Goal: Task Accomplishment & Management: Complete application form

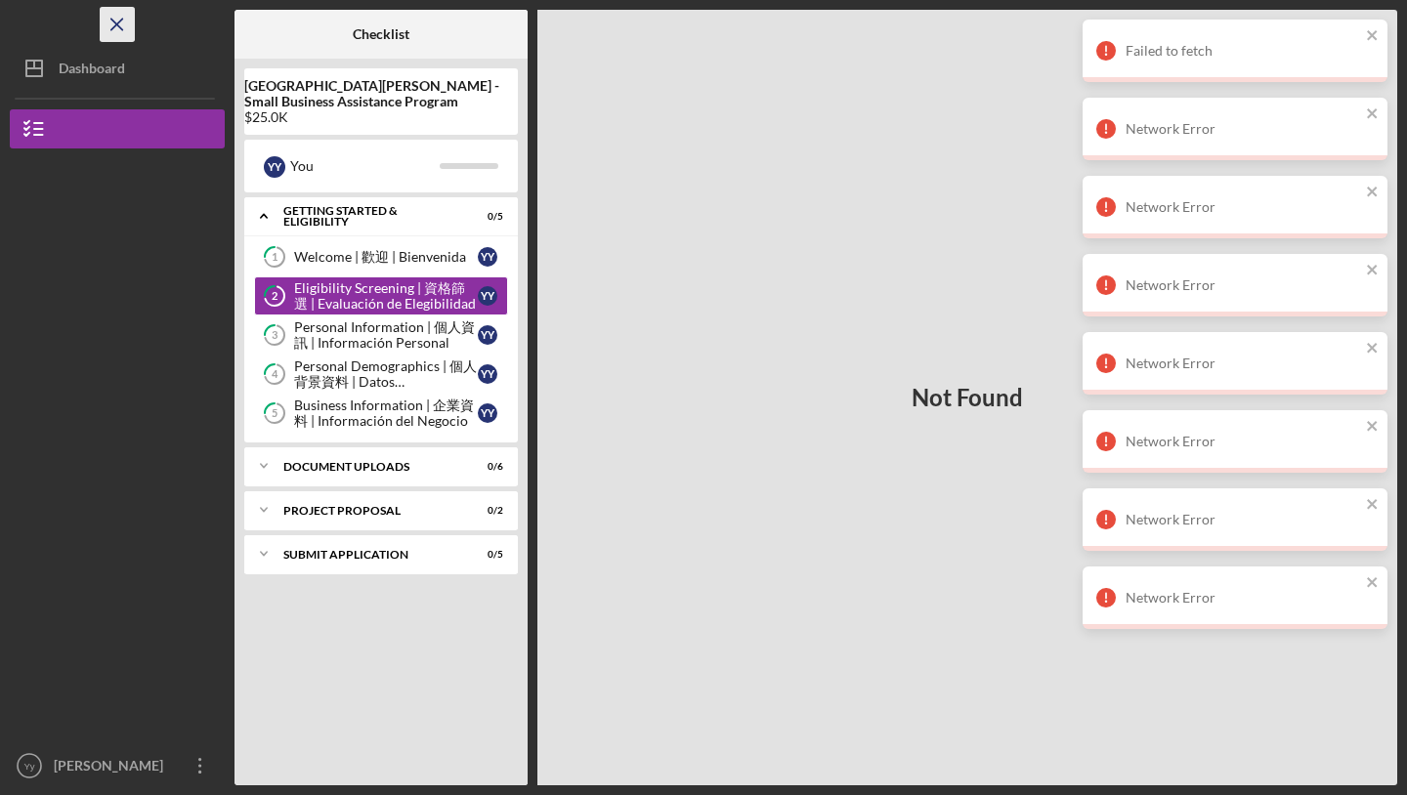
click at [111, 29] on line "button" at bounding box center [116, 24] width 11 height 11
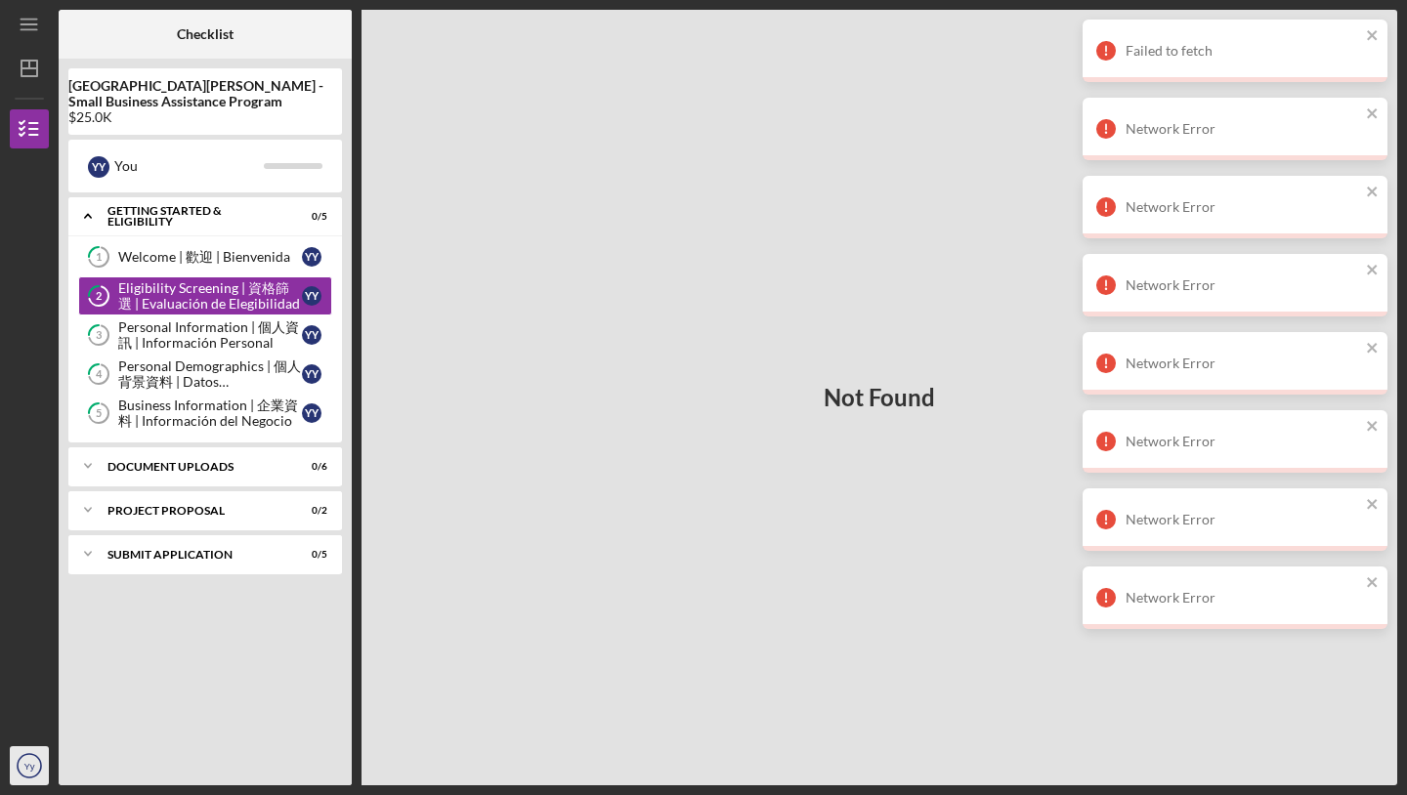
click at [19, 778] on icon "Yy" at bounding box center [29, 766] width 39 height 49
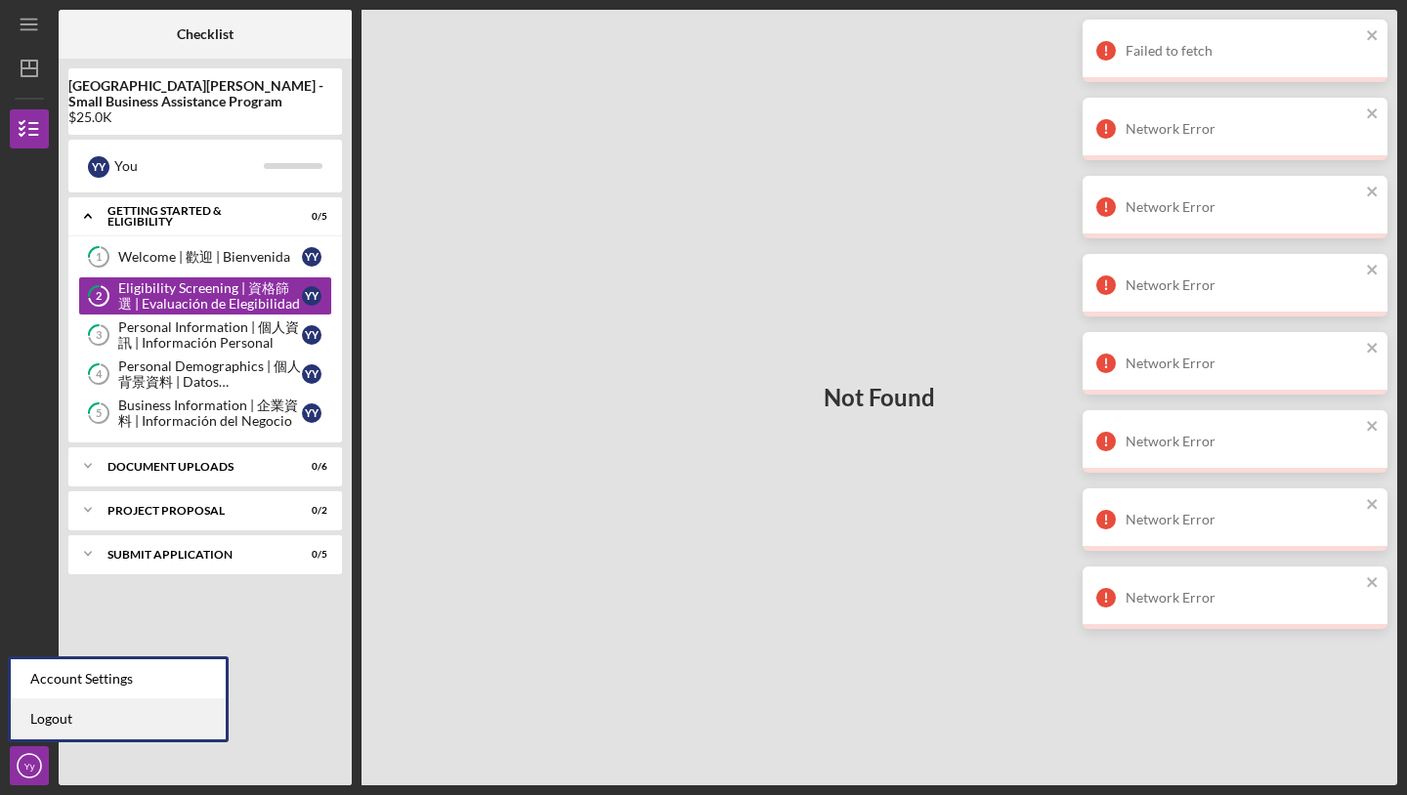
click at [63, 724] on link "Logout" at bounding box center [118, 719] width 215 height 40
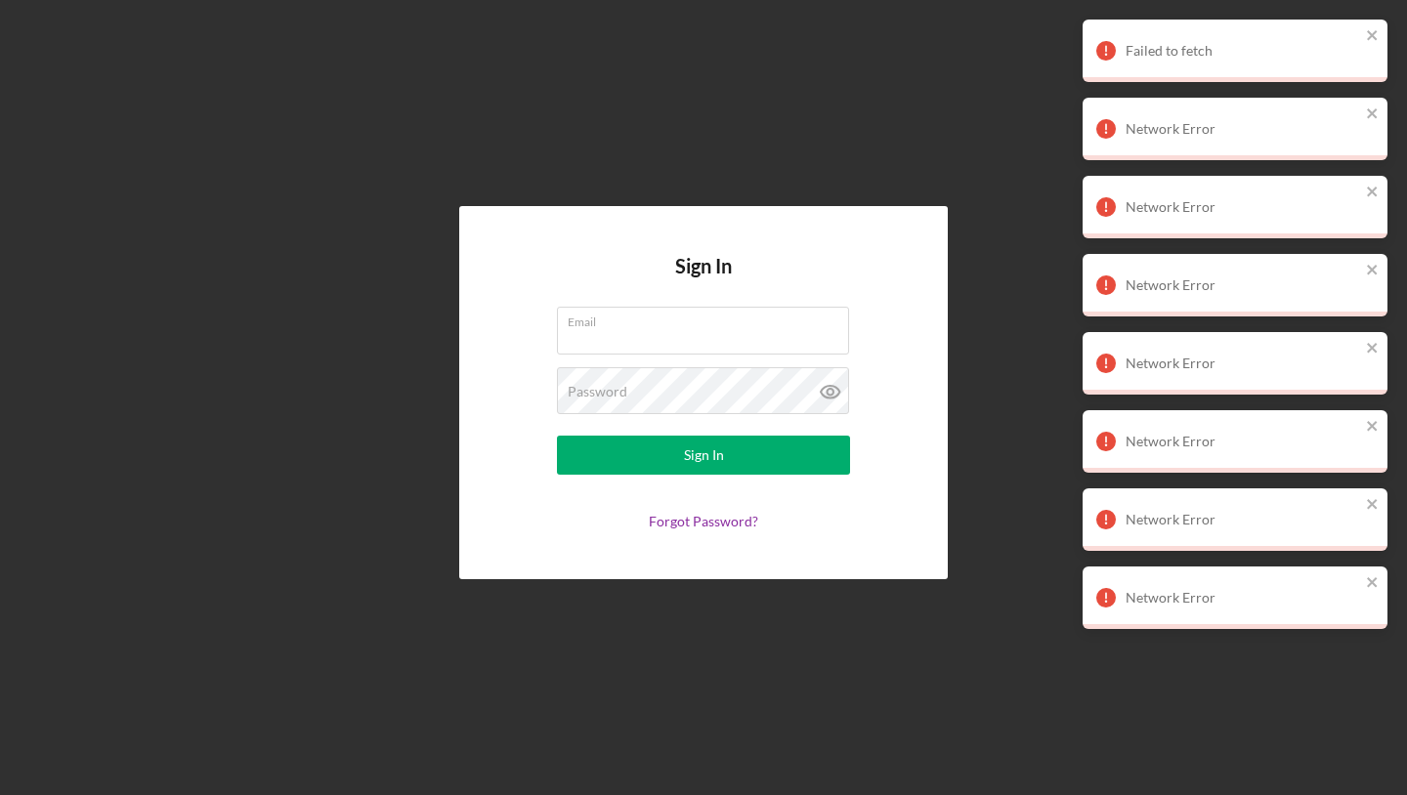
type input "shinano0822@gmail.com"
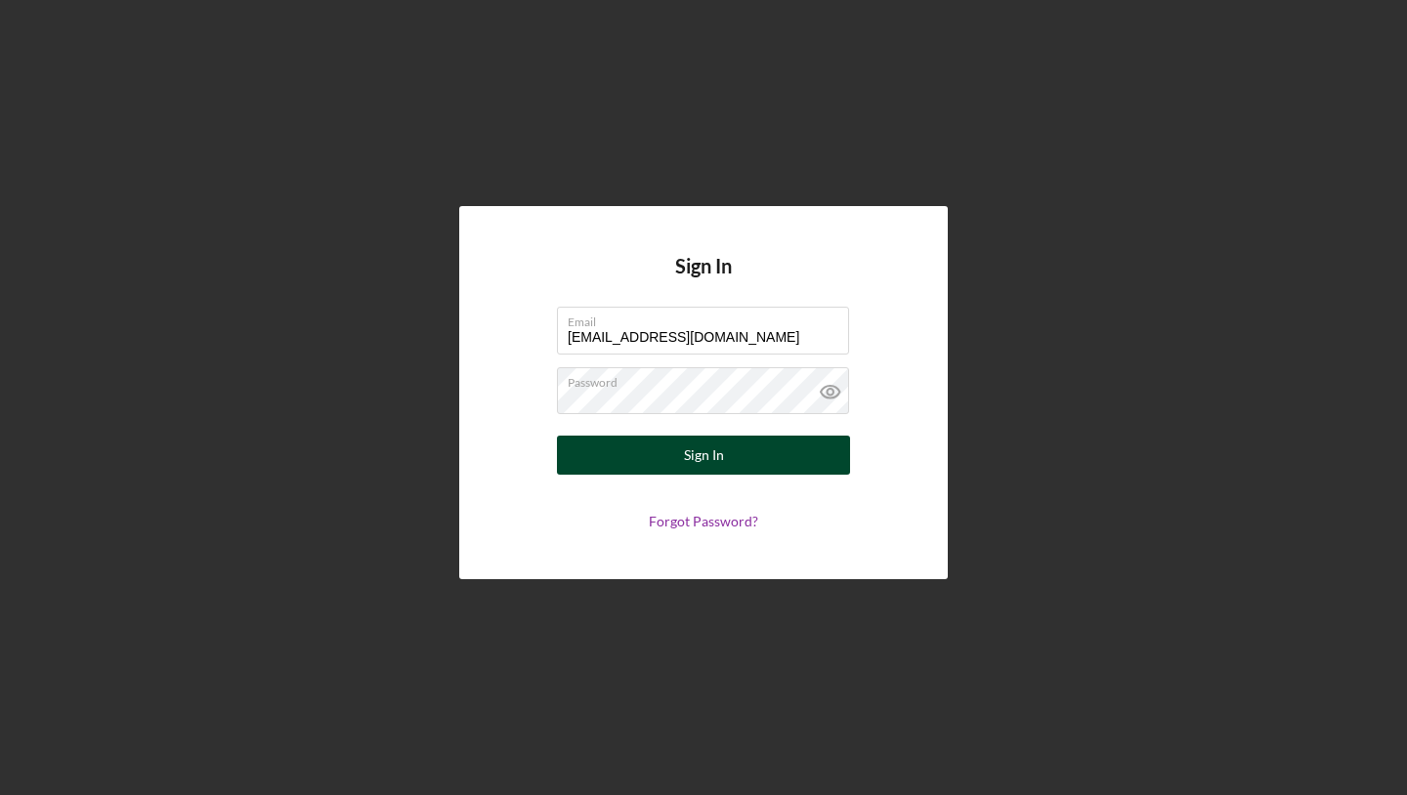
click at [699, 451] on div "Sign In" at bounding box center [704, 455] width 40 height 39
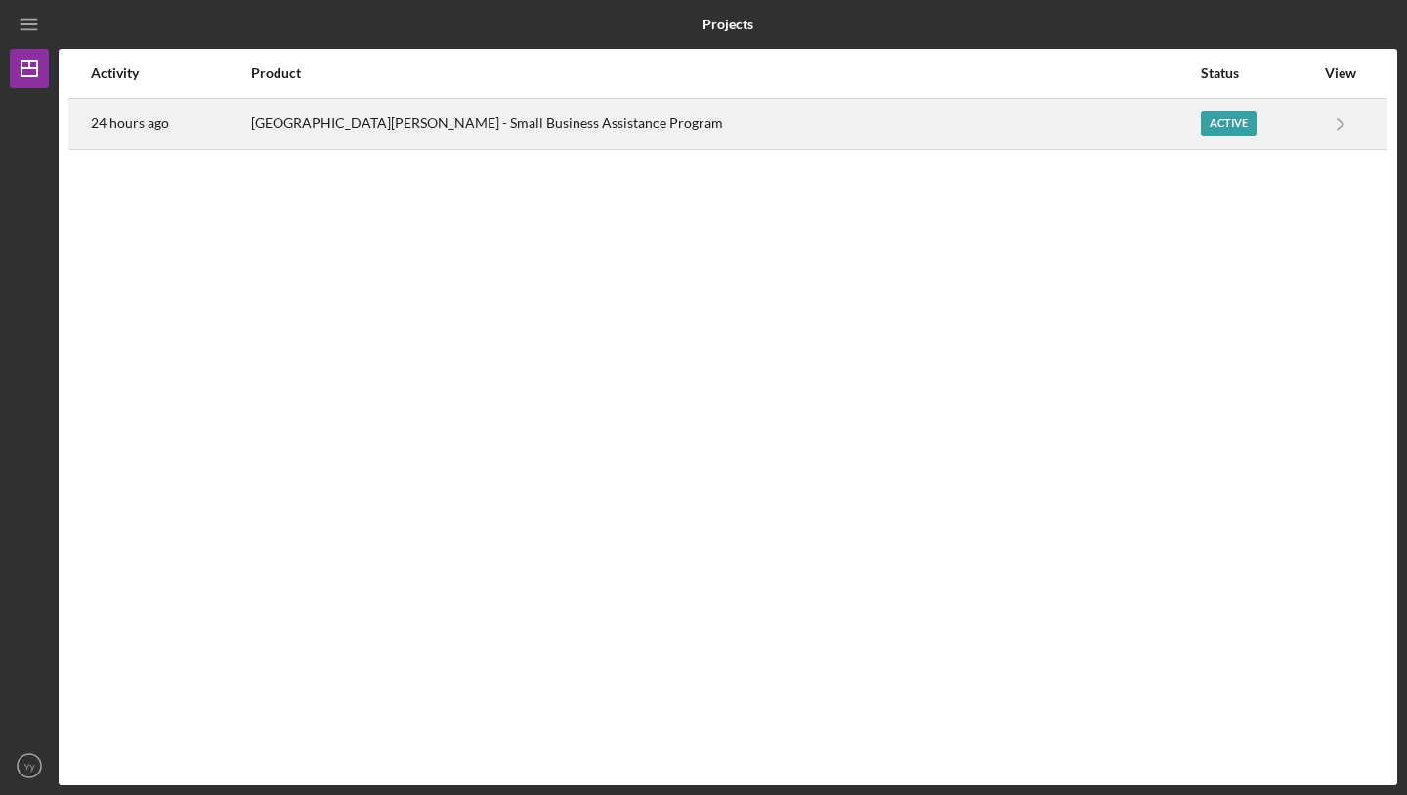
click at [1201, 137] on div "Active" at bounding box center [1257, 124] width 113 height 49
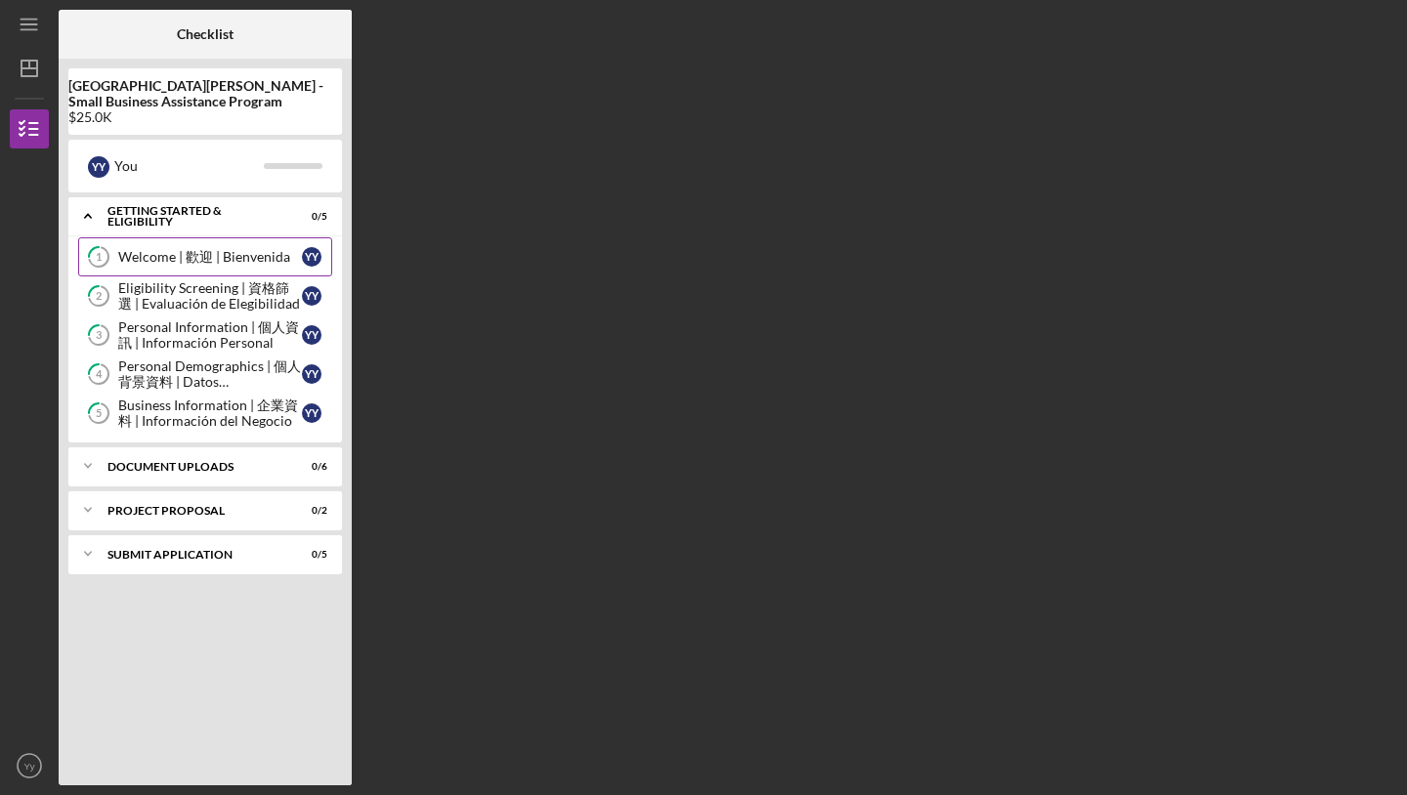
click at [268, 259] on div "Welcome | 歡迎 | Bienvenida" at bounding box center [210, 257] width 184 height 16
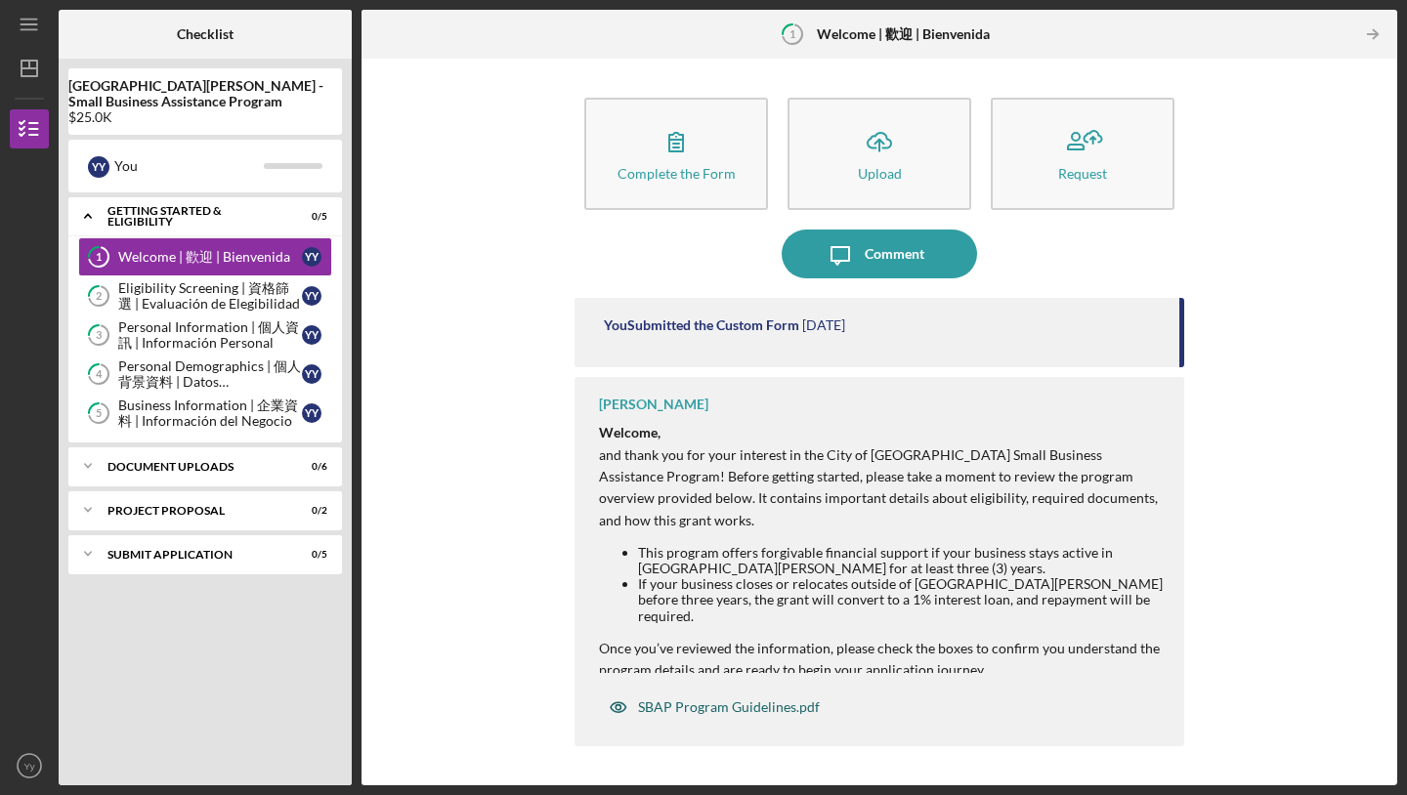
click at [682, 702] on div "SBAP Program Guidelines.pdf" at bounding box center [729, 707] width 182 height 16
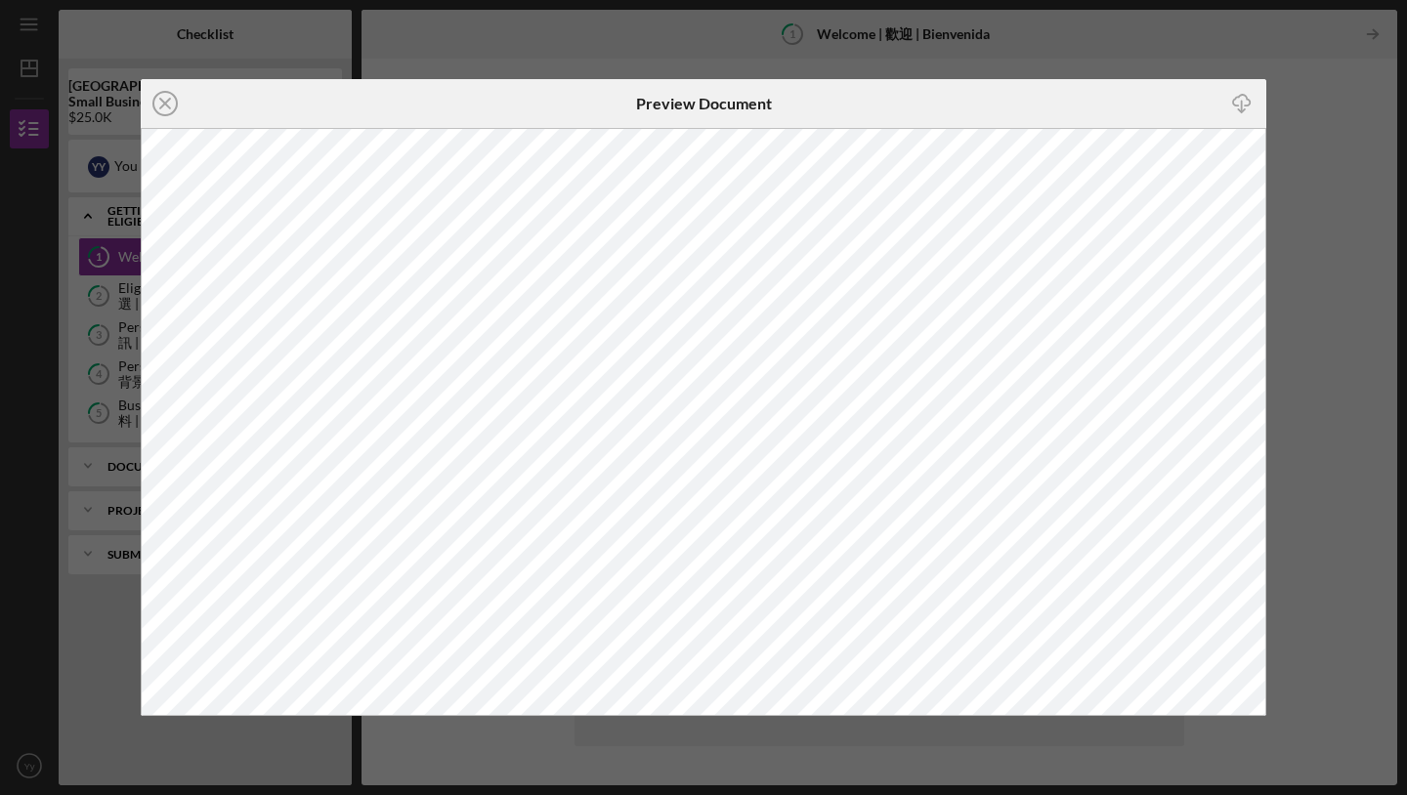
click at [1339, 149] on div "Icon/Close Preview Document Icon/Download" at bounding box center [703, 397] width 1407 height 795
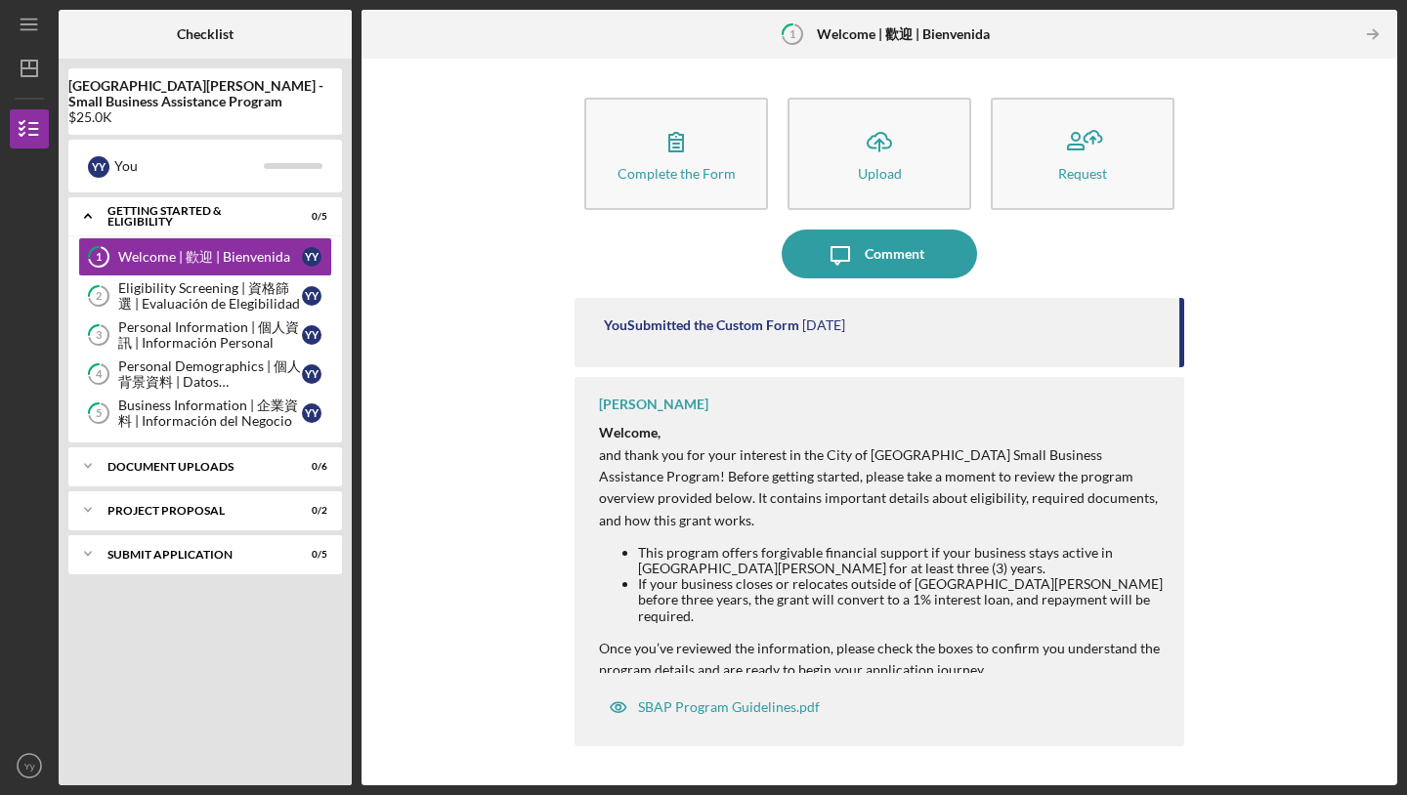
click at [879, 510] on p "and thank you for your interest in the City of [GEOGRAPHIC_DATA] Small Business…" at bounding box center [882, 489] width 566 height 88
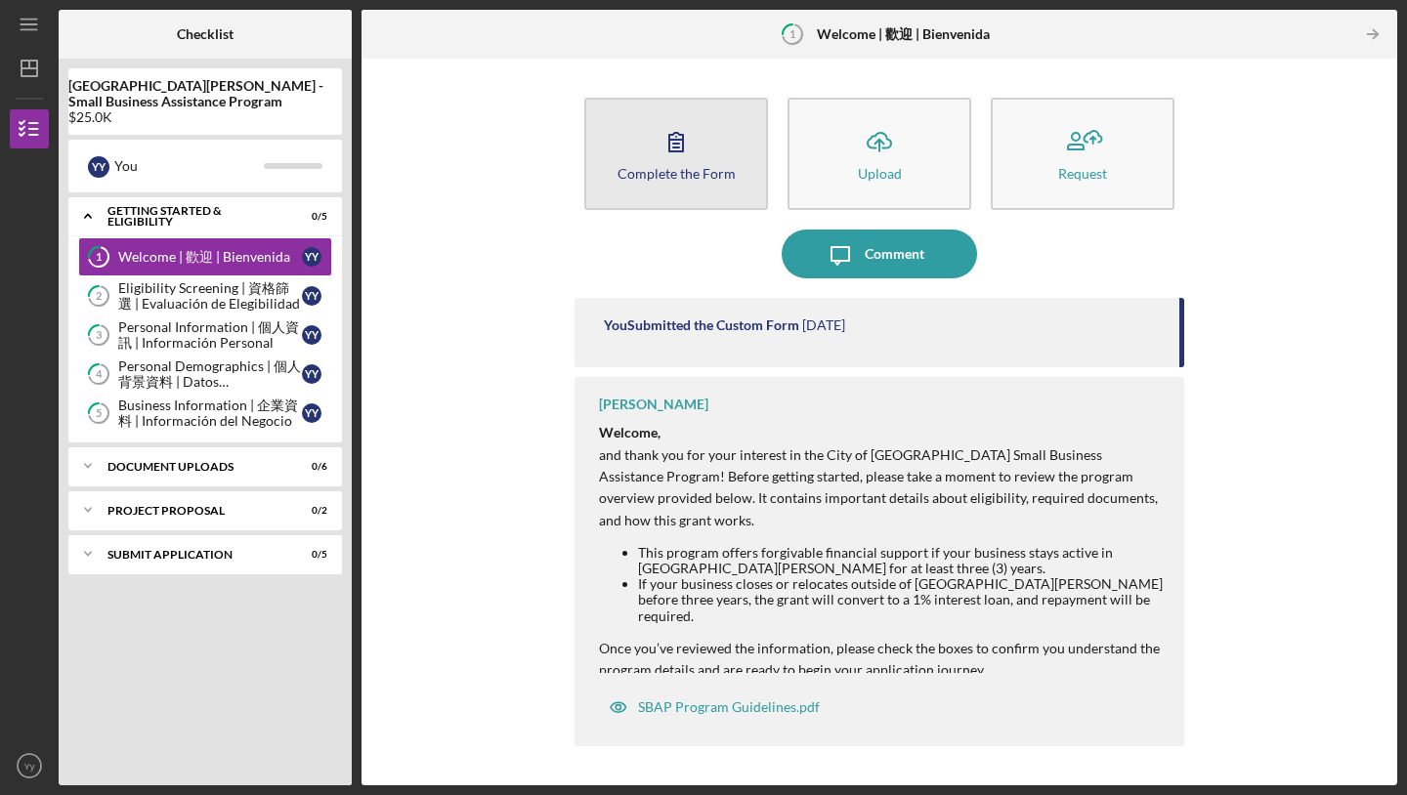
click at [714, 127] on button "Complete the Form Form" at bounding box center [676, 154] width 184 height 112
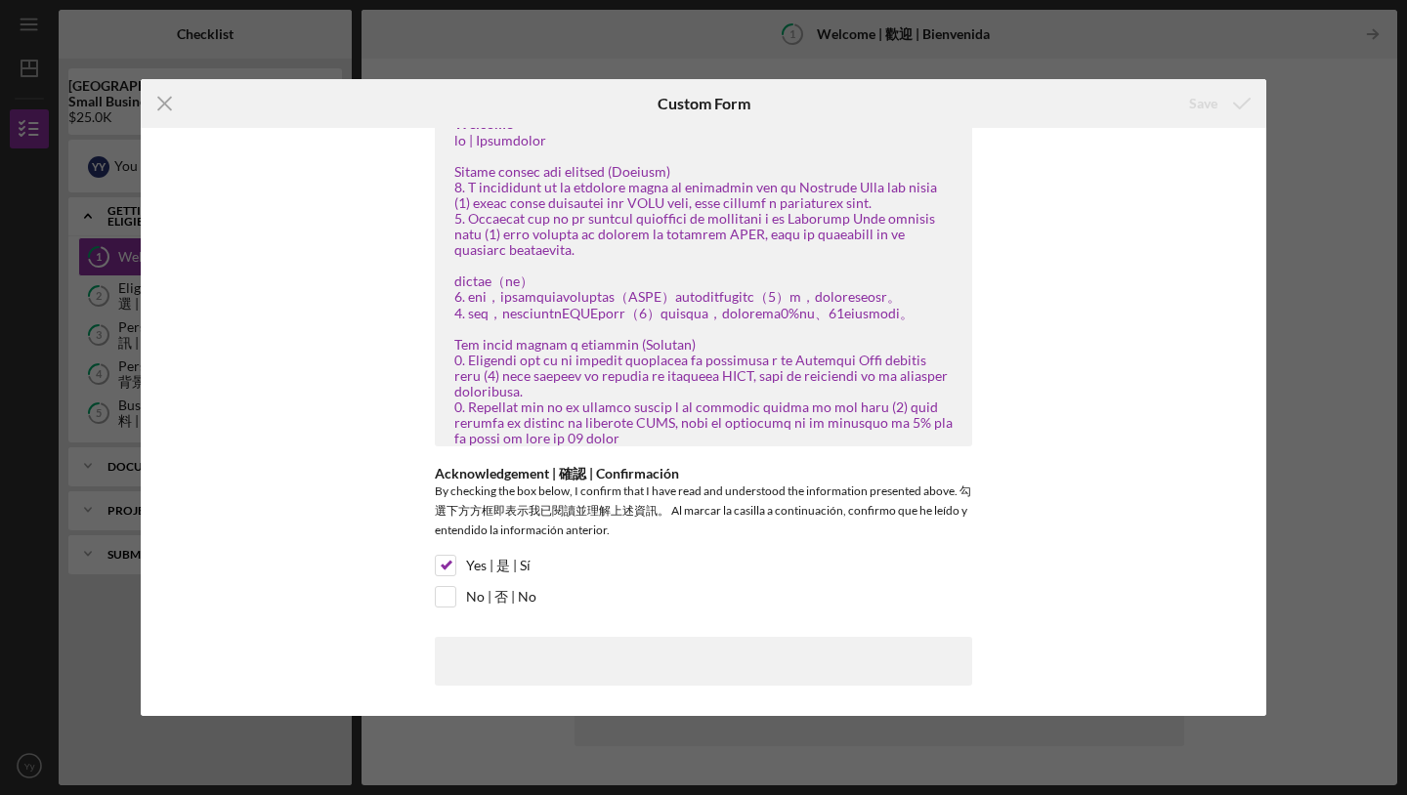
scroll to position [68, 0]
click at [595, 671] on div at bounding box center [703, 661] width 537 height 49
click at [165, 97] on icon "Icon/Menu Close" at bounding box center [165, 103] width 49 height 49
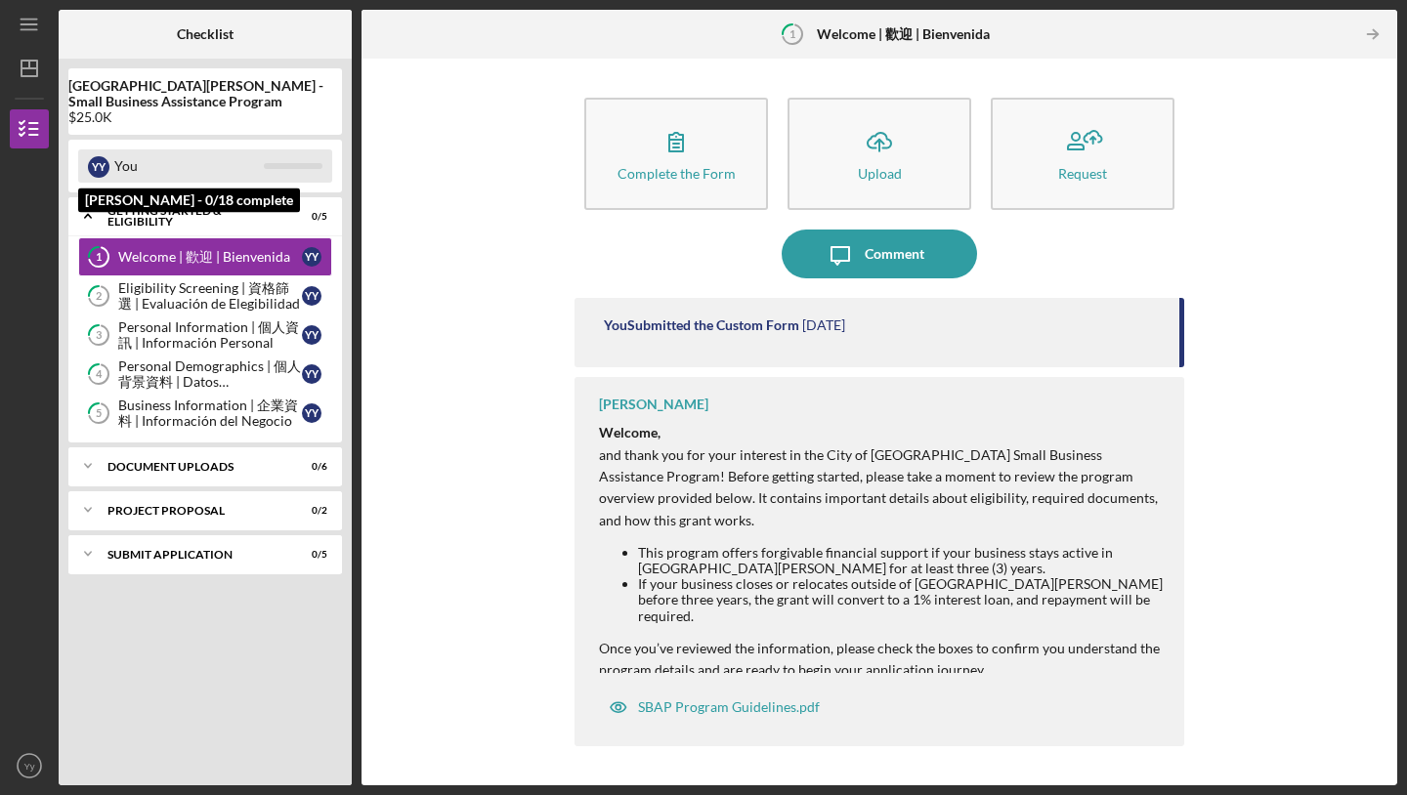
click at [290, 164] on div at bounding box center [293, 166] width 59 height 6
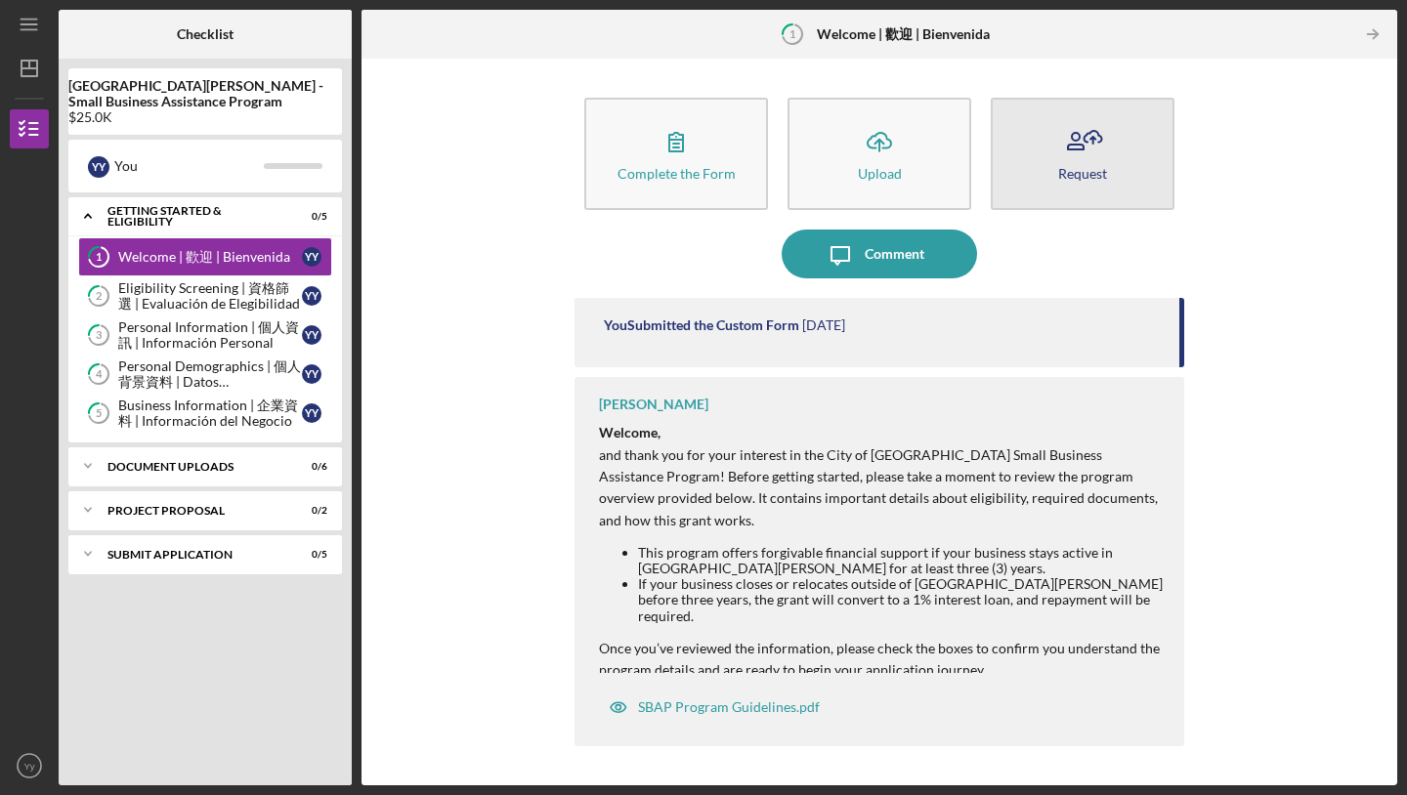
click at [1095, 181] on button "Request" at bounding box center [1083, 154] width 184 height 112
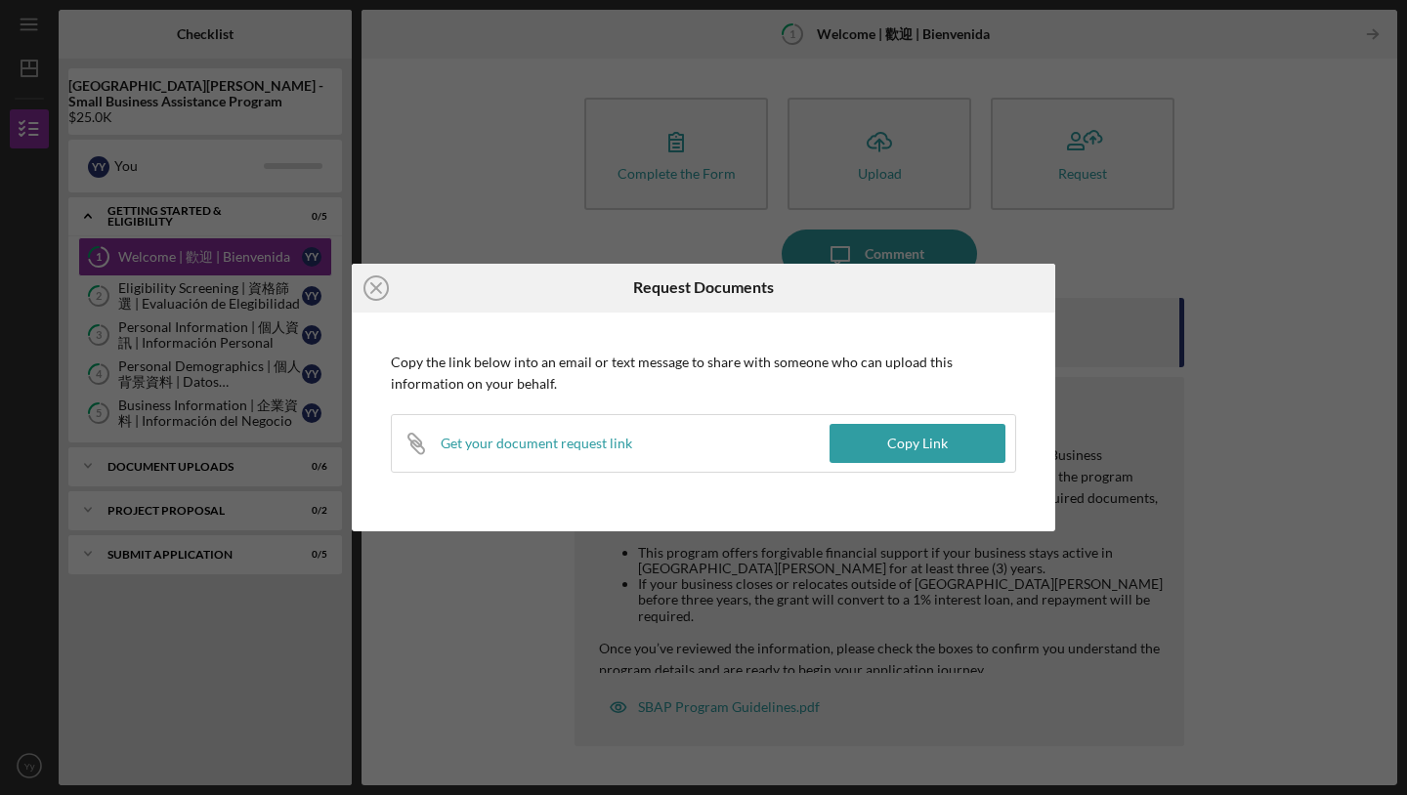
click at [493, 450] on div "Get your document request link" at bounding box center [536, 444] width 191 height 16
click at [934, 457] on div "Copy Link" at bounding box center [917, 443] width 61 height 39
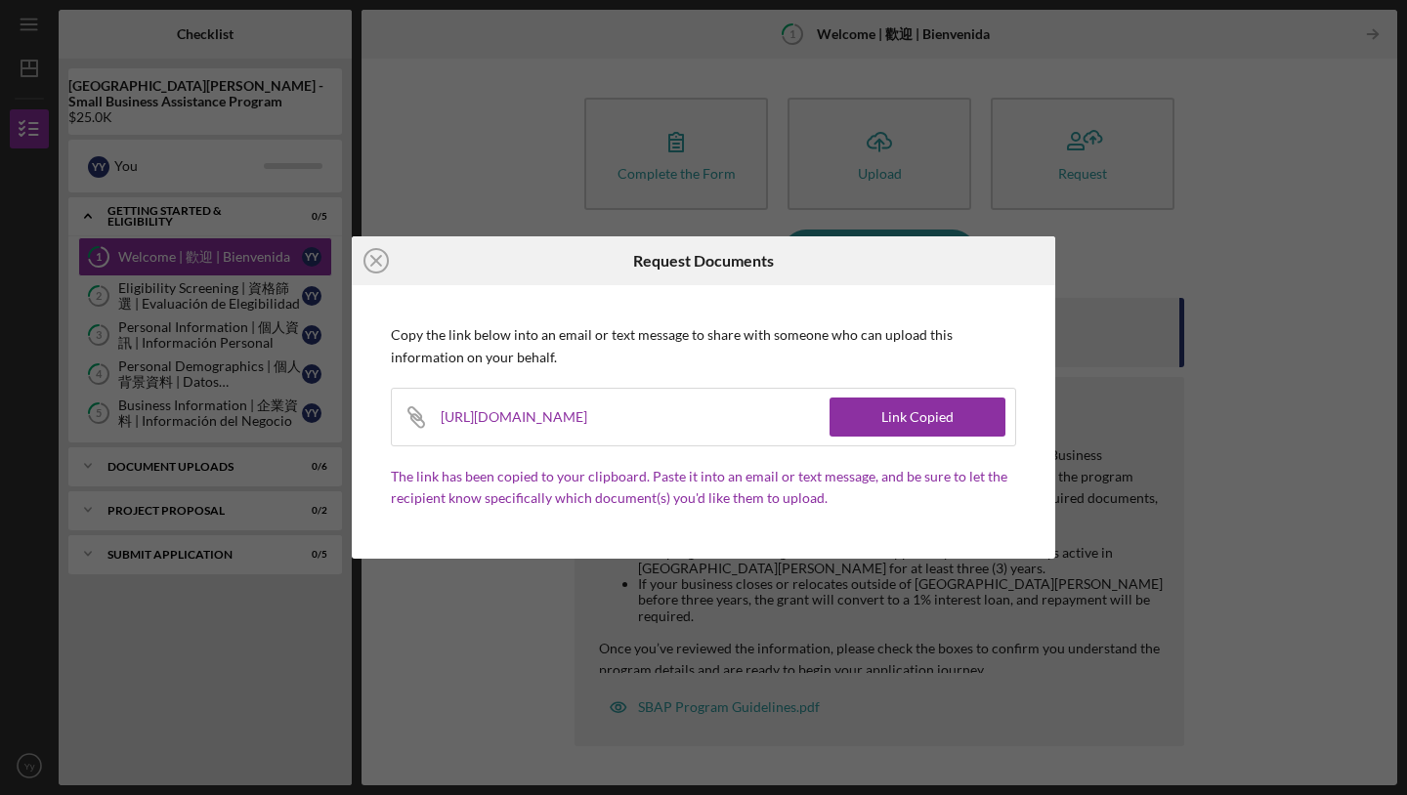
click at [1225, 478] on div "Icon/Close Request Documents Copy the link below into an email or text message …" at bounding box center [703, 397] width 1407 height 795
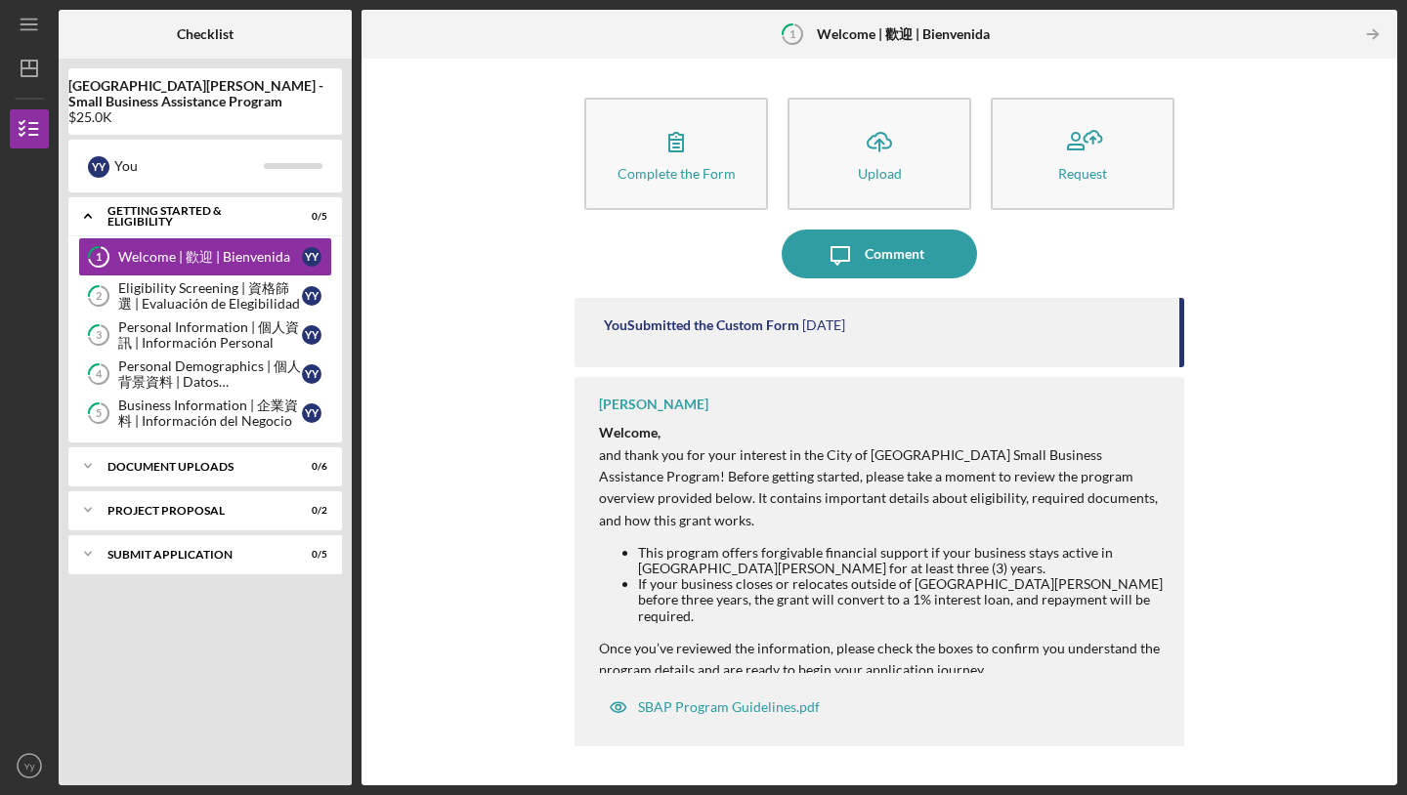
click at [836, 330] on time "1 day ago" at bounding box center [823, 326] width 43 height 16
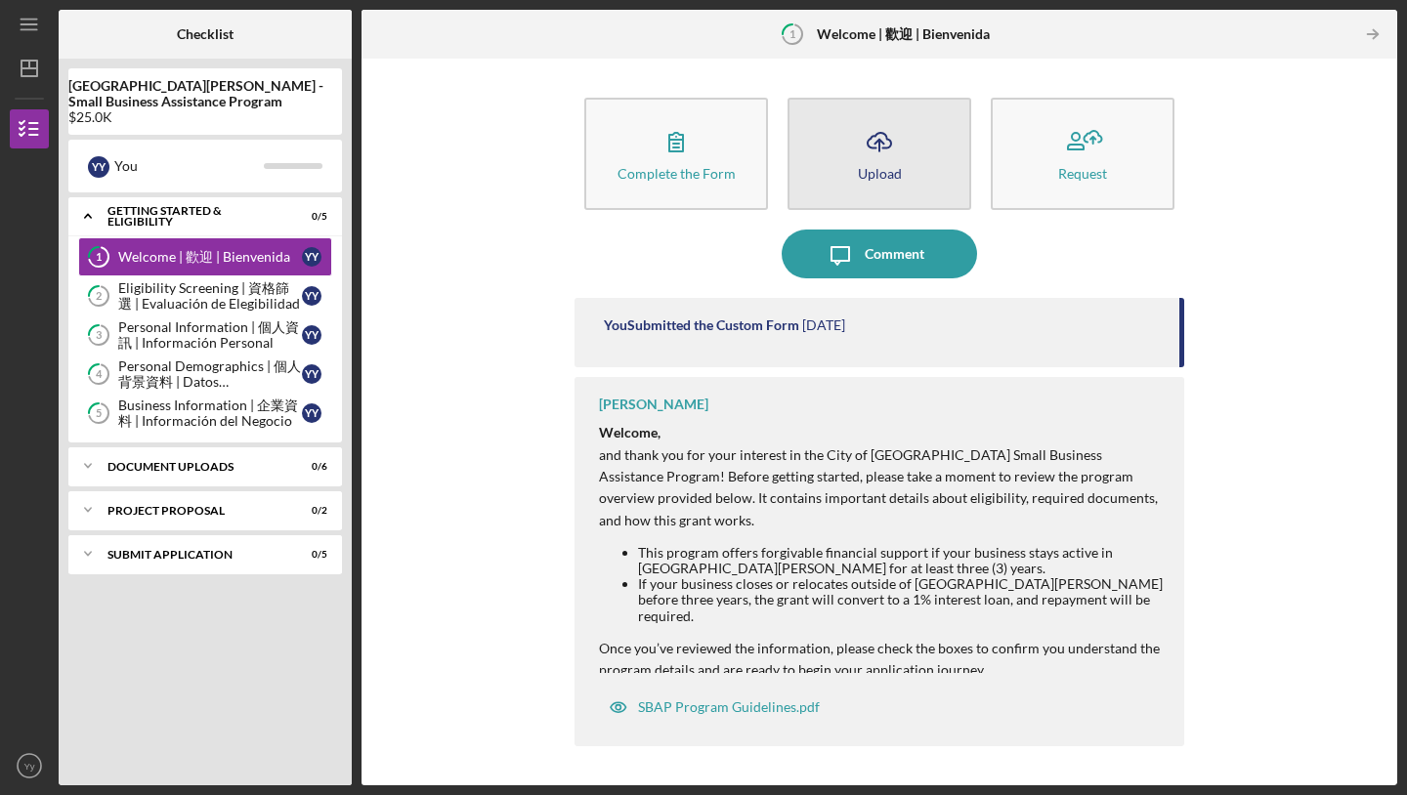
click at [908, 153] on button "Icon/Upload Upload" at bounding box center [879, 154] width 184 height 112
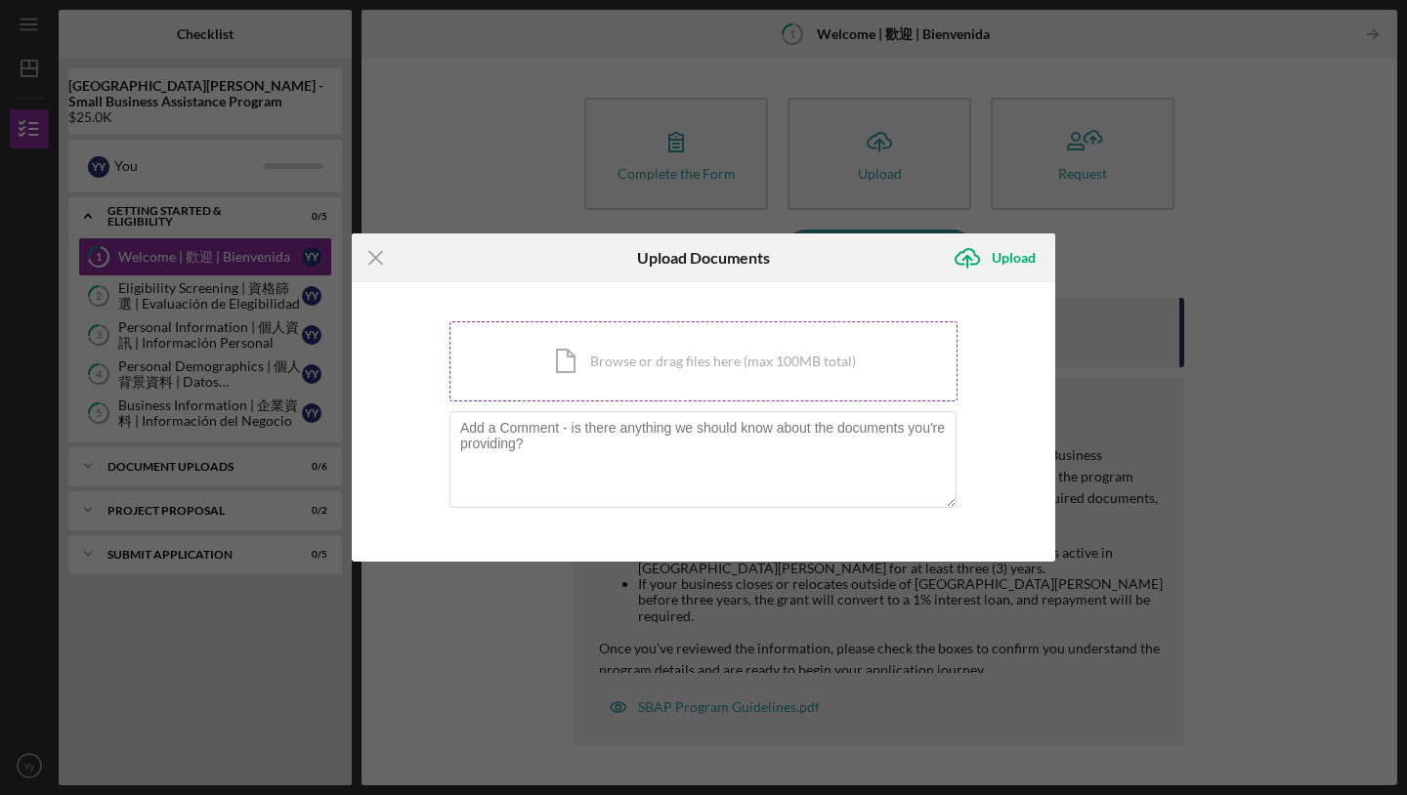
click at [803, 366] on div "Icon/Document Browse or drag files here (max 100MB total) Tap to choose files o…" at bounding box center [703, 361] width 508 height 80
click at [376, 258] on icon "Icon/Menu Close" at bounding box center [376, 257] width 49 height 49
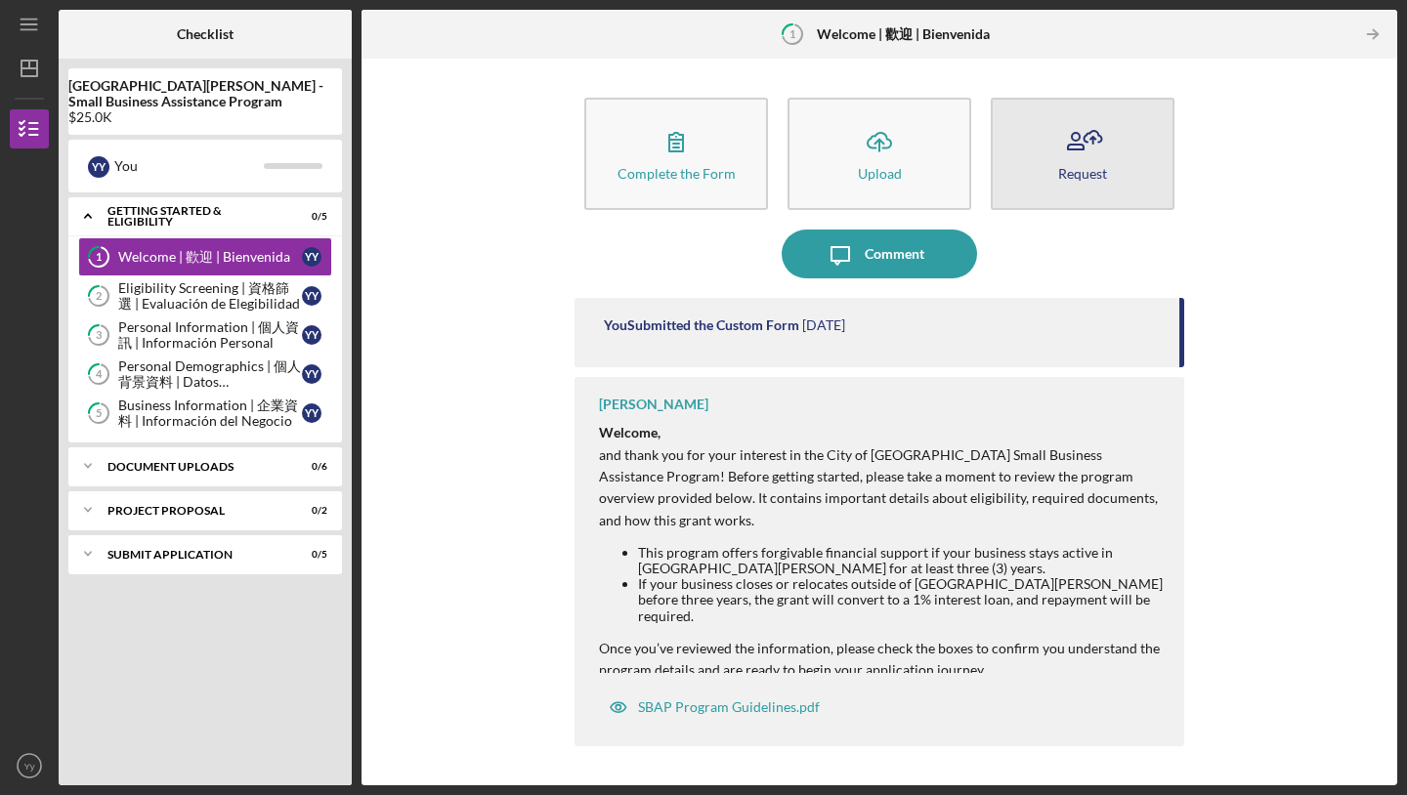
click at [1099, 140] on icon "button" at bounding box center [1082, 141] width 49 height 49
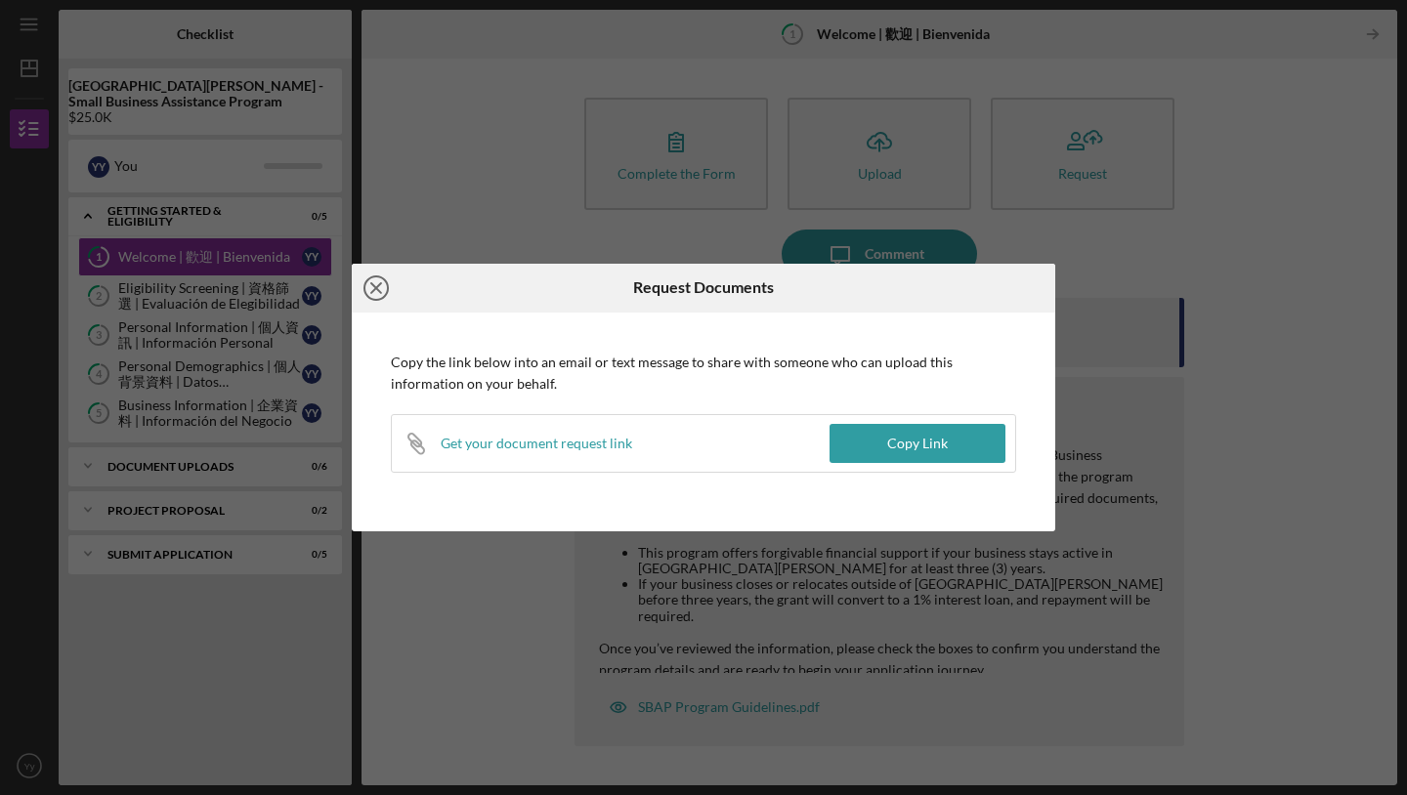
click at [384, 284] on icon "Icon/Close" at bounding box center [376, 288] width 49 height 49
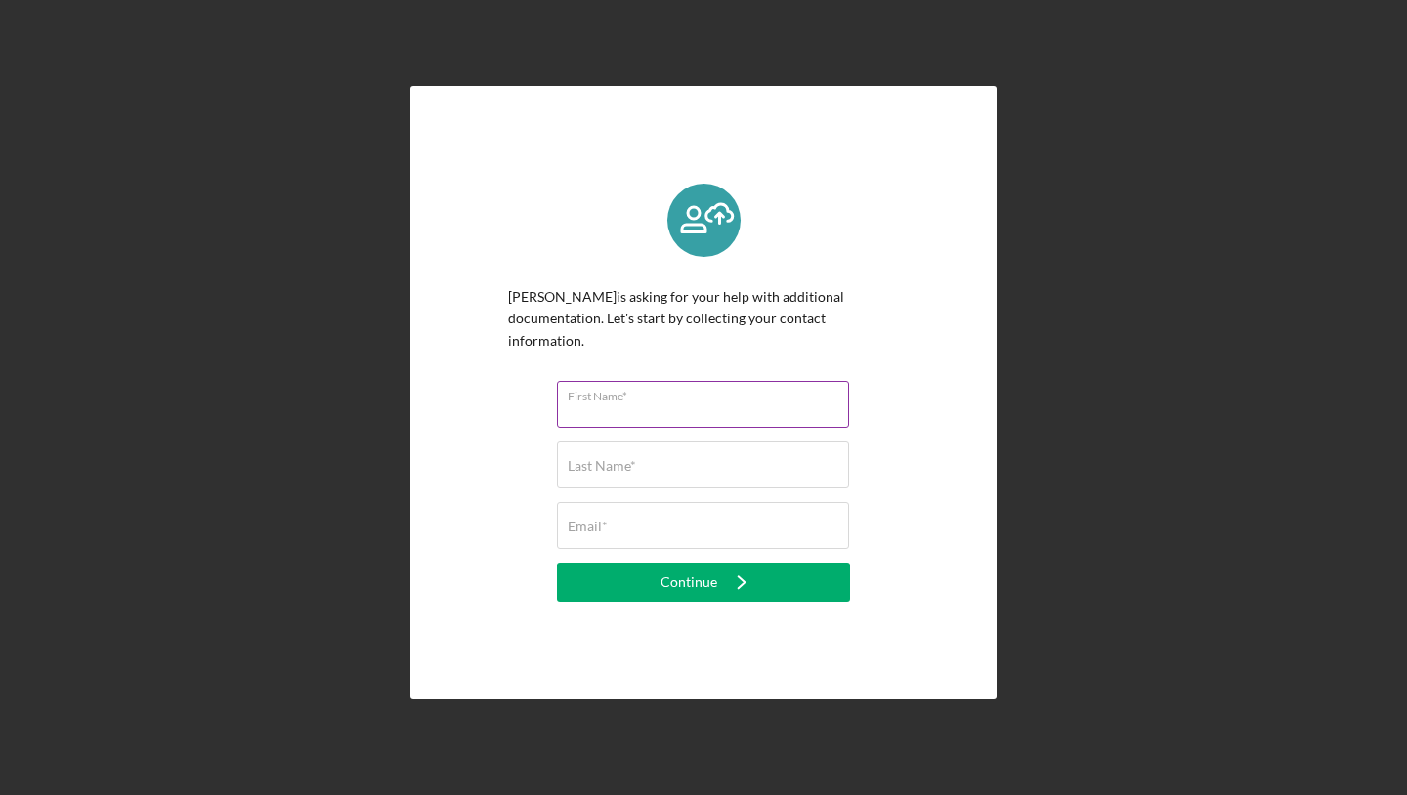
click at [814, 403] on input "First Name*" at bounding box center [703, 404] width 292 height 47
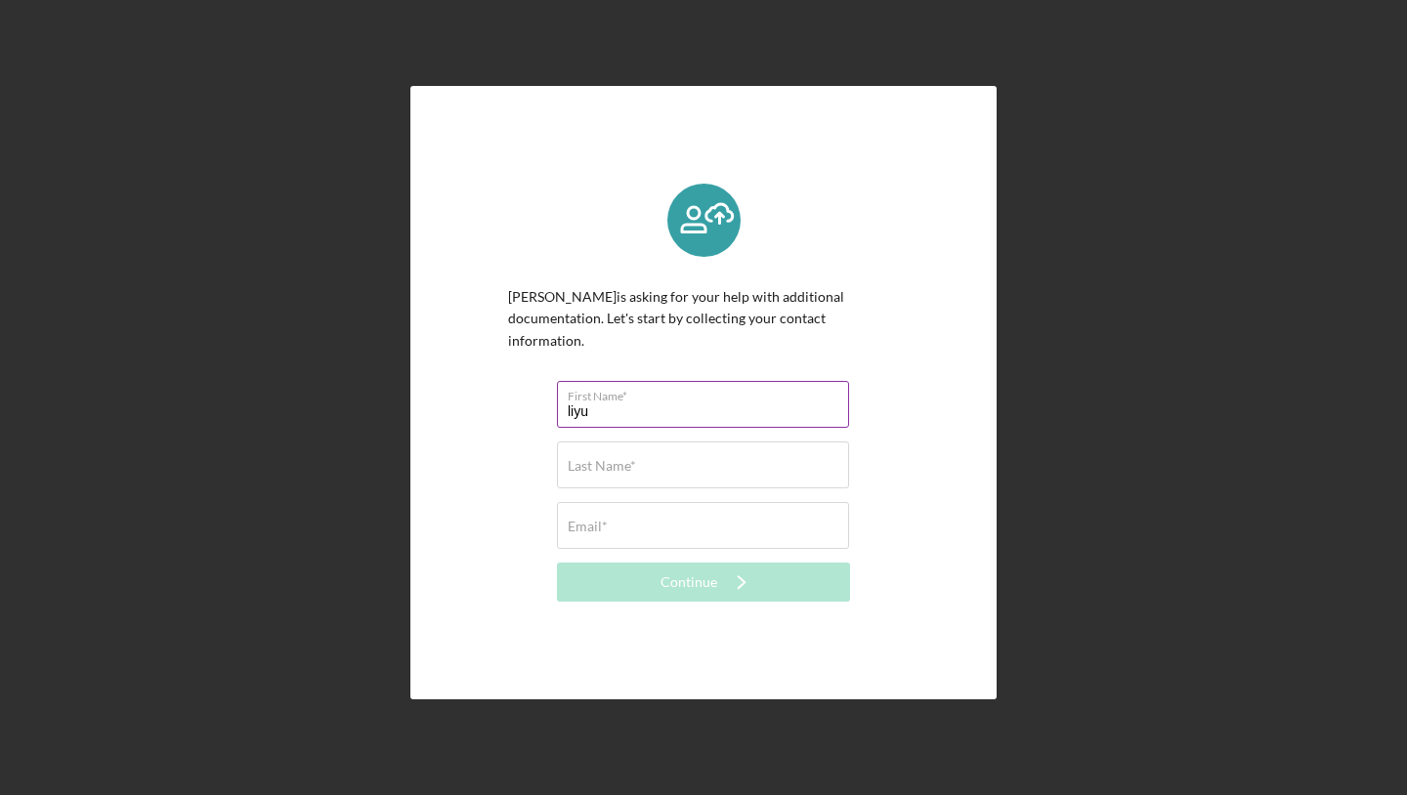
type input "liyu"
type input "yeh"
type input "liyuyeh92@gmail.com"
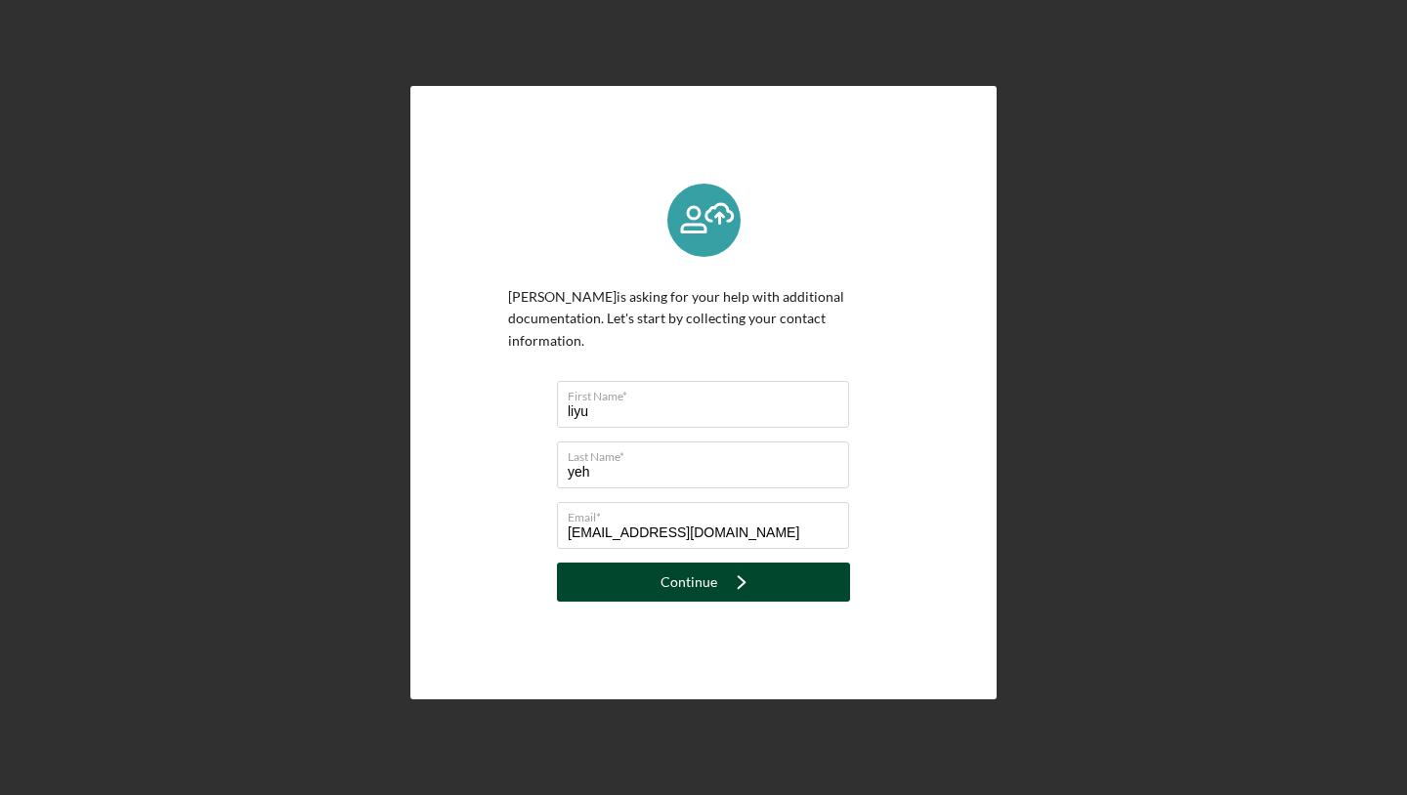
click at [737, 582] on icon "Icon/Navigate" at bounding box center [741, 582] width 49 height 49
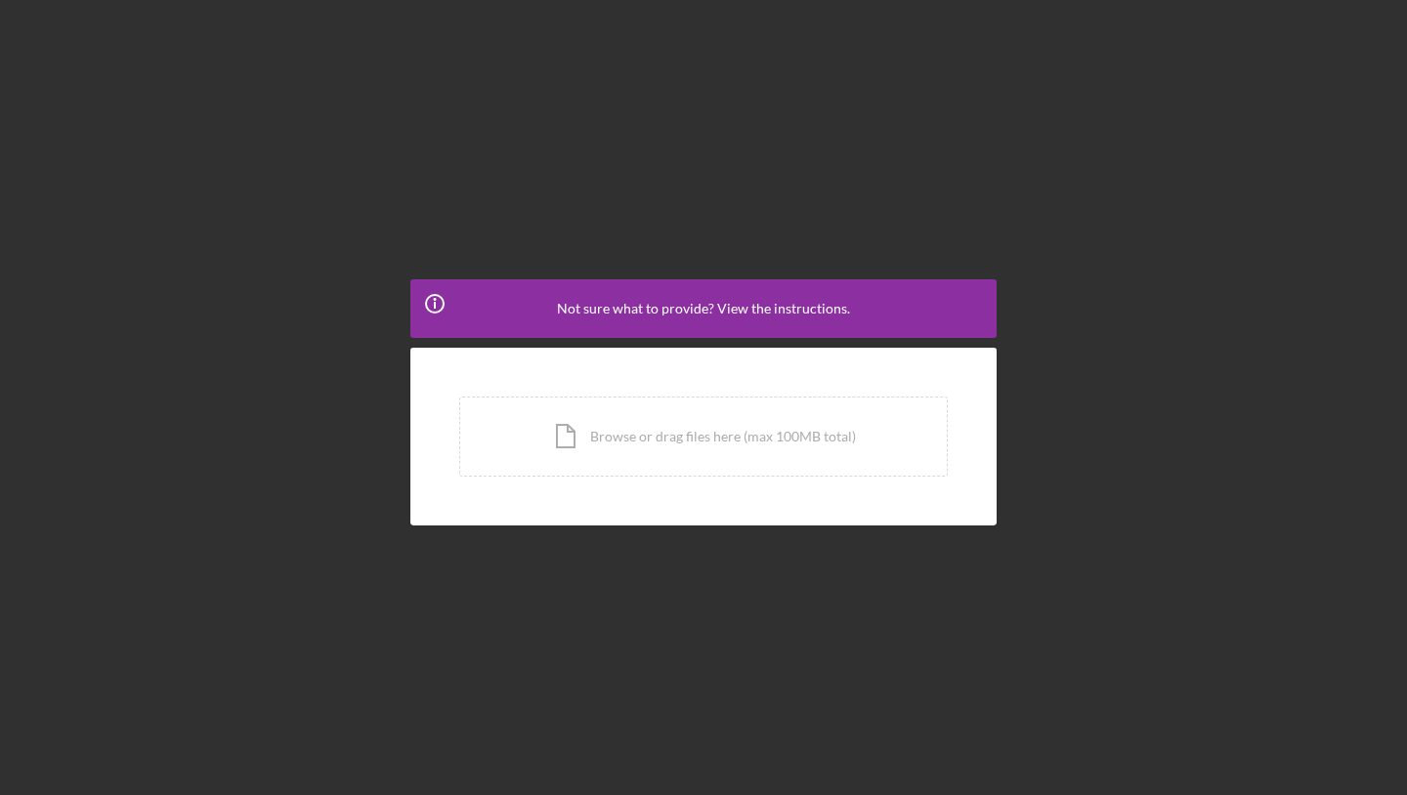
click at [781, 319] on div "Icon/Info Not sure what to provide? View the instructions." at bounding box center [703, 308] width 586 height 59
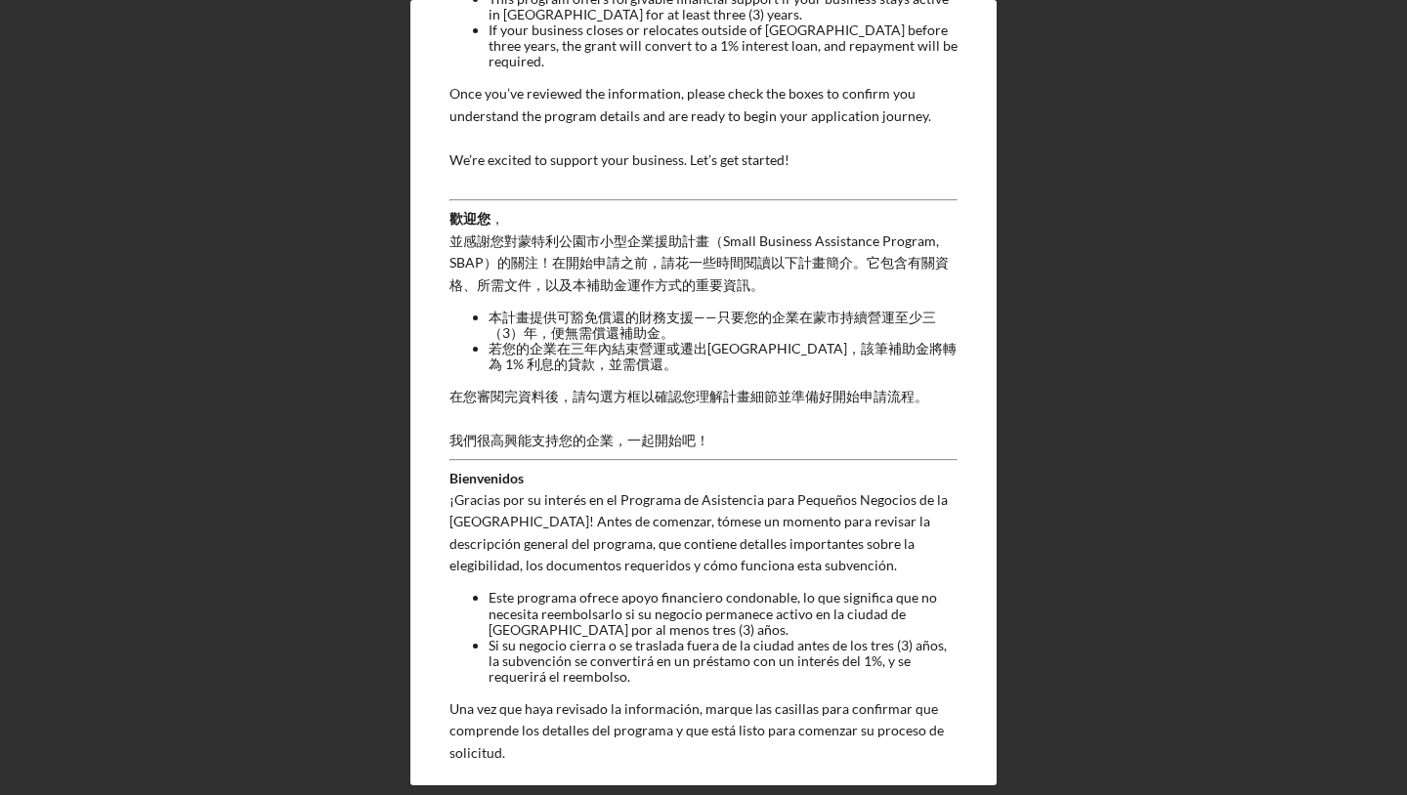
click at [1022, 304] on div "Icon/Info Not sure what to provide? View the instructions. Welcome, and thank y…" at bounding box center [703, 392] width 1387 height 785
click at [1051, 315] on div "Icon/Info Not sure what to provide? View the instructions. Welcome, and thank y…" at bounding box center [703, 392] width 1387 height 785
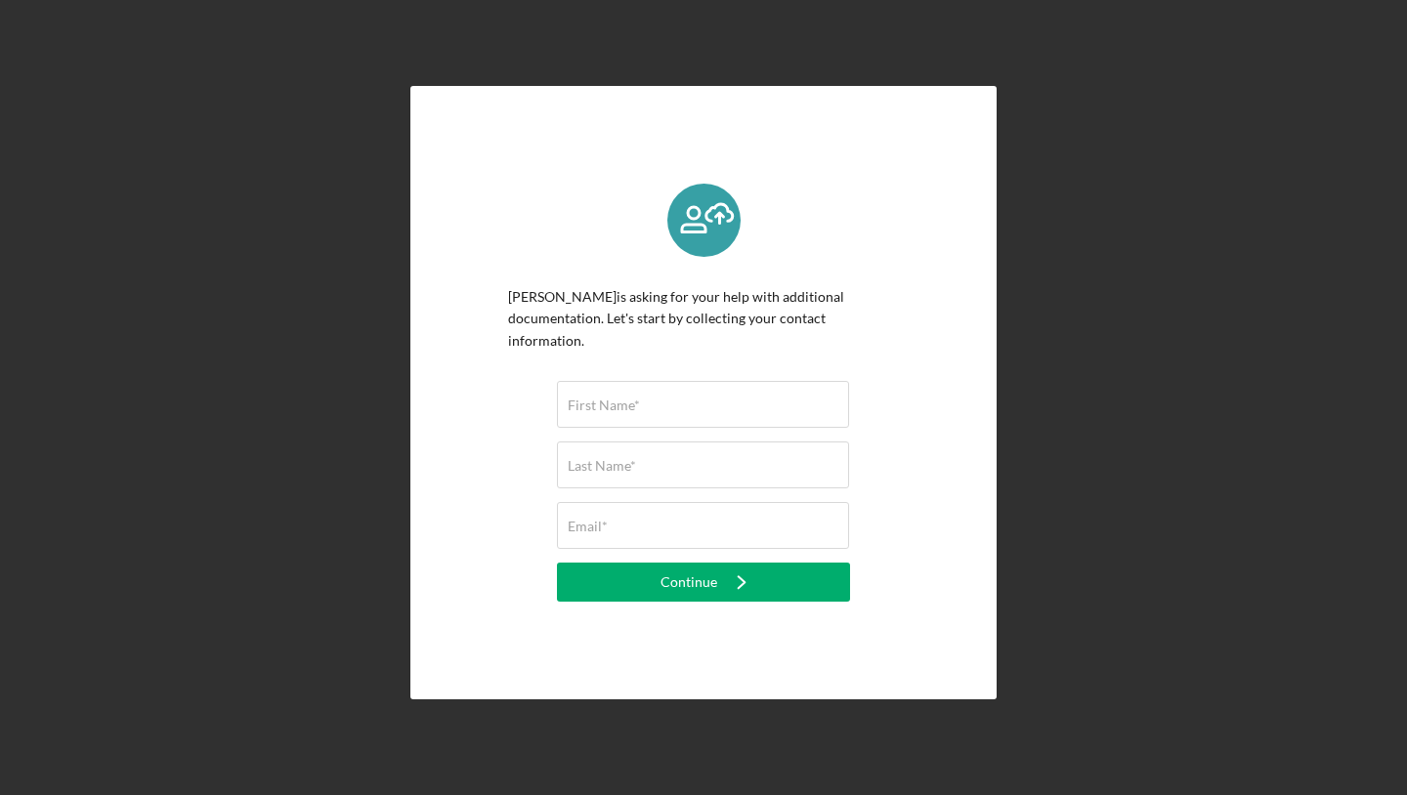
click at [1293, 229] on div "[PERSON_NAME] is asking for your help with additional documentation. Let's star…" at bounding box center [703, 392] width 1387 height 785
click at [710, 427] on form "First Name* Last Name* Email* Continue Icon/Navigate" at bounding box center [703, 491] width 293 height 221
click at [710, 403] on input "First Name*" at bounding box center [703, 404] width 292 height 47
type input "liyu"
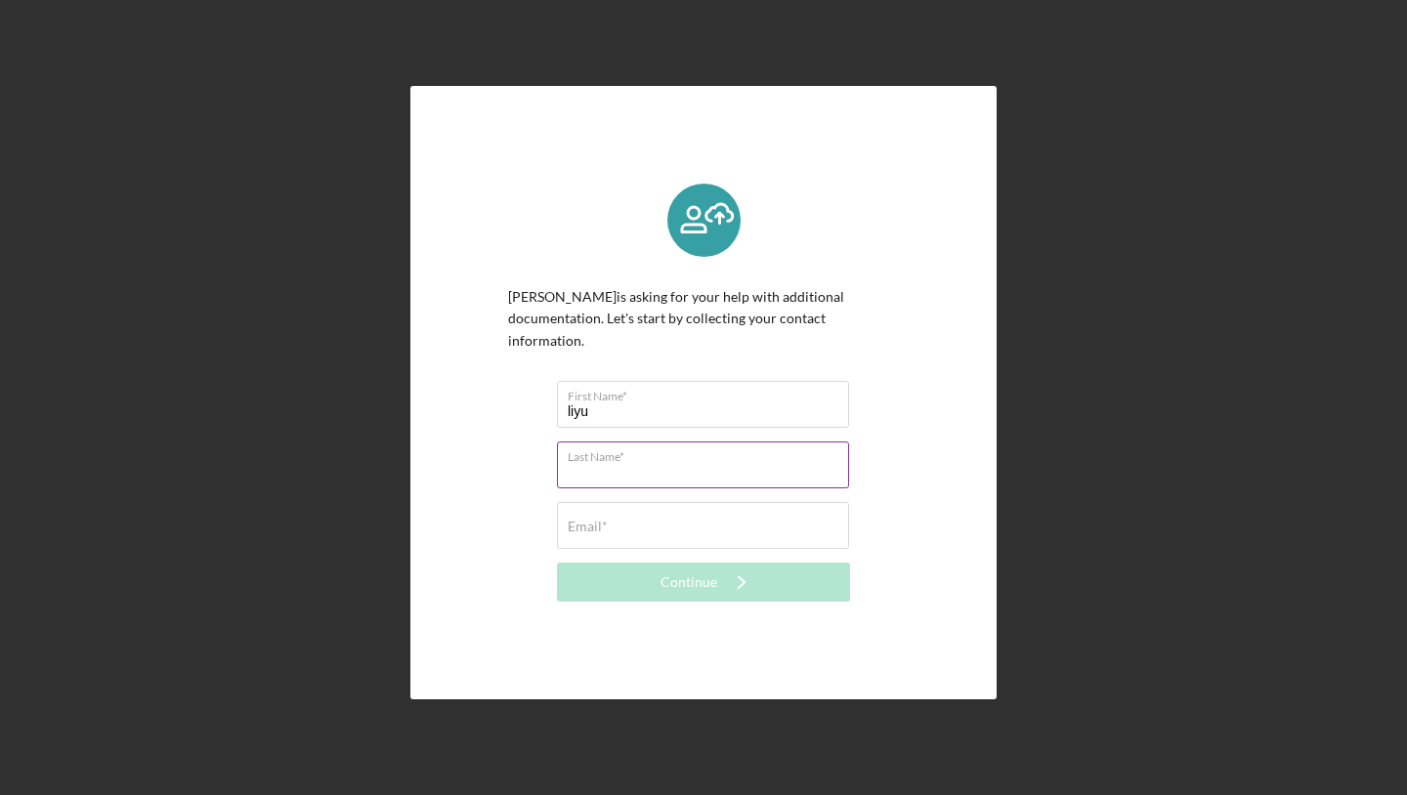
click at [697, 465] on input "Last Name*" at bounding box center [703, 465] width 292 height 47
type input "yeh"
click at [672, 510] on div "Email* Required" at bounding box center [703, 526] width 293 height 49
type input "[EMAIL_ADDRESS][DOMAIN_NAME]"
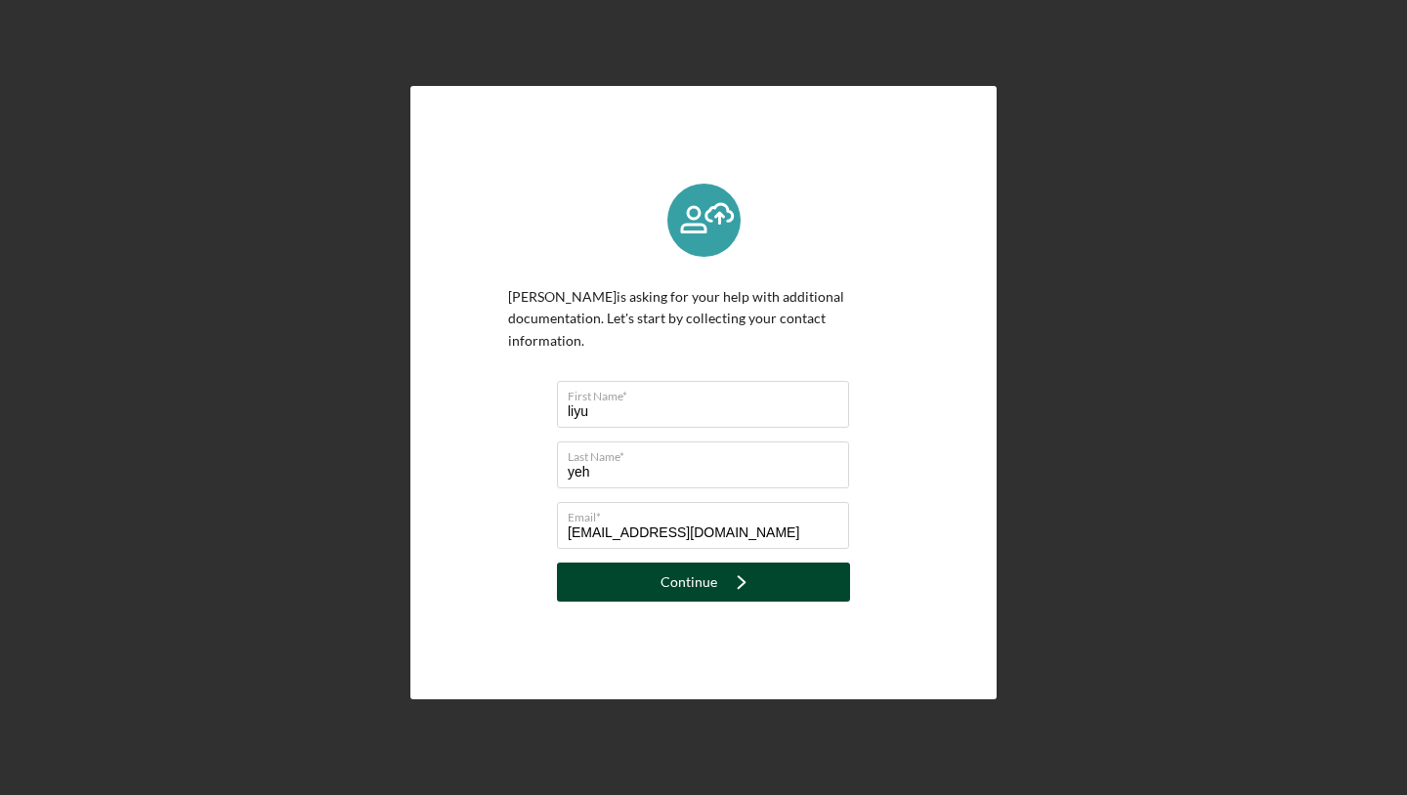
click at [682, 577] on div "Continue" at bounding box center [688, 582] width 57 height 39
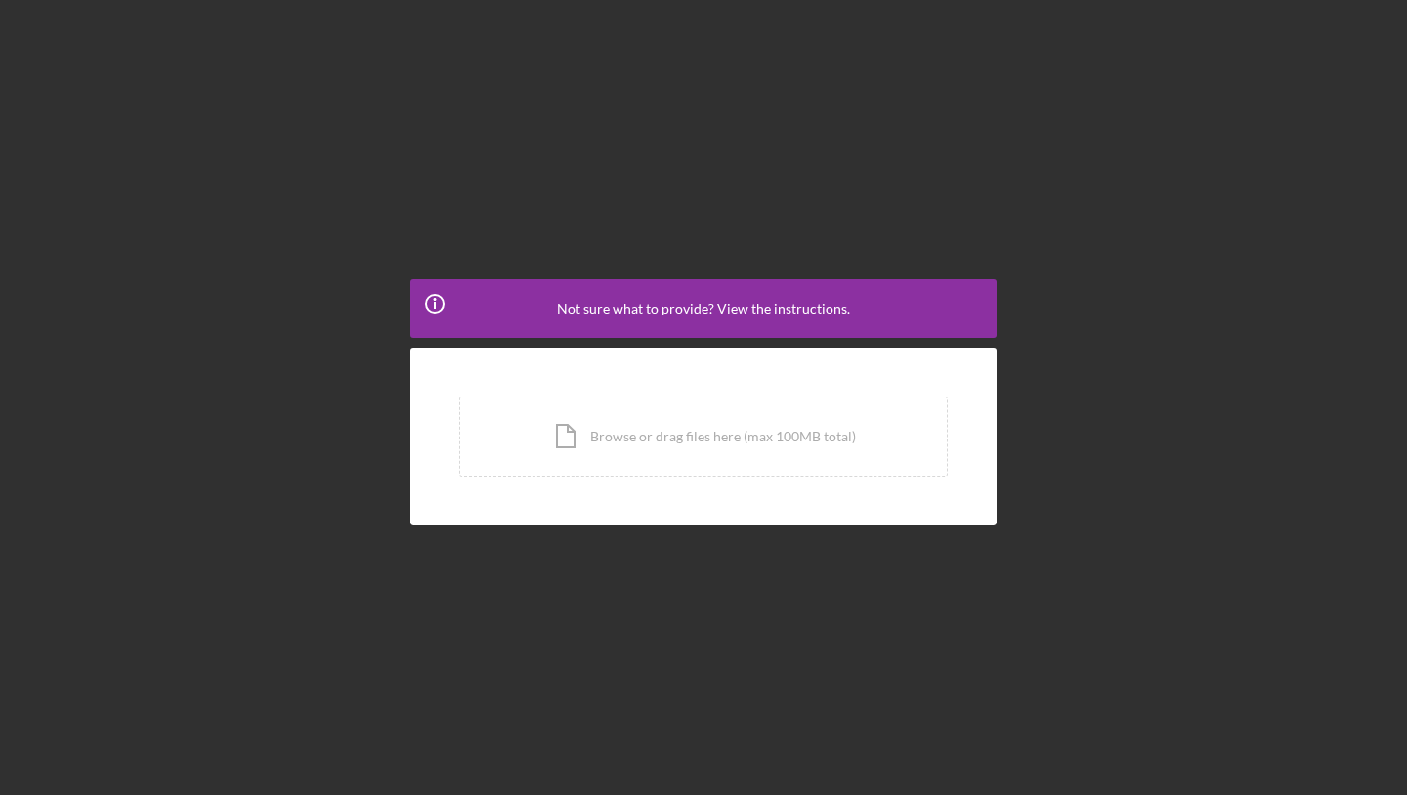
click at [784, 322] on div "Icon/Info Not sure what to provide? View the instructions." at bounding box center [703, 308] width 586 height 59
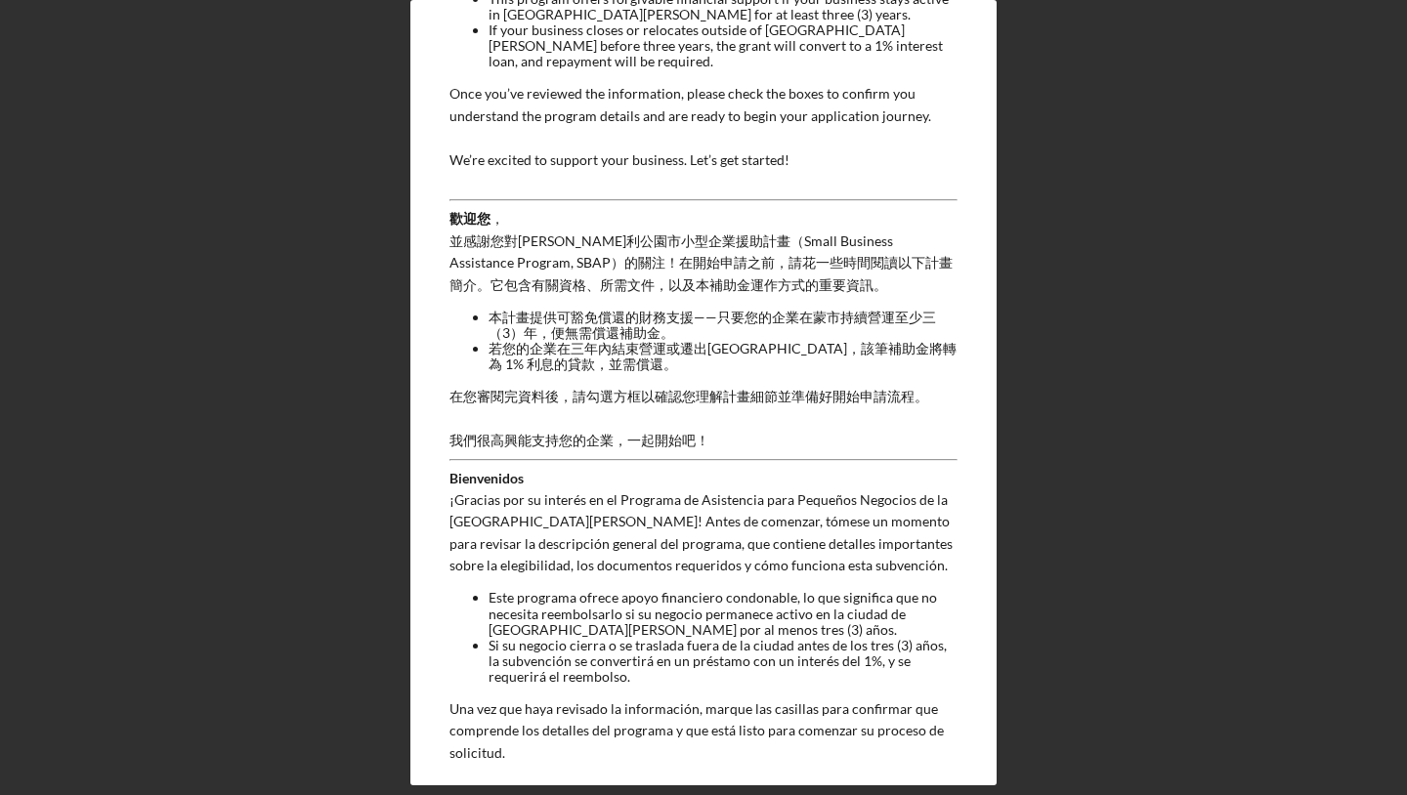
click at [1062, 289] on div "Icon/Info Not sure what to provide? View the instructions. Welcome, and thank y…" at bounding box center [703, 392] width 1387 height 785
